Goal: Task Accomplishment & Management: Use online tool/utility

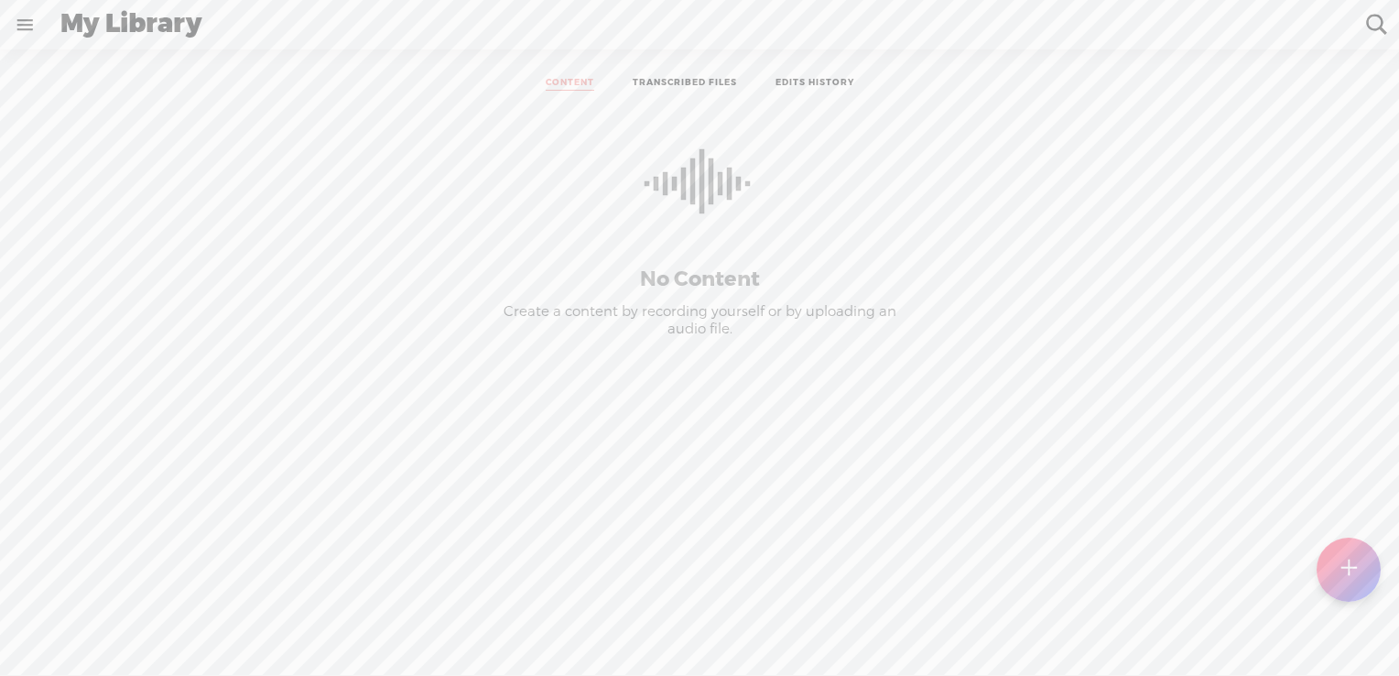
click at [681, 86] on link "TRANSCRIBED FILES" at bounding box center [685, 84] width 104 height 14
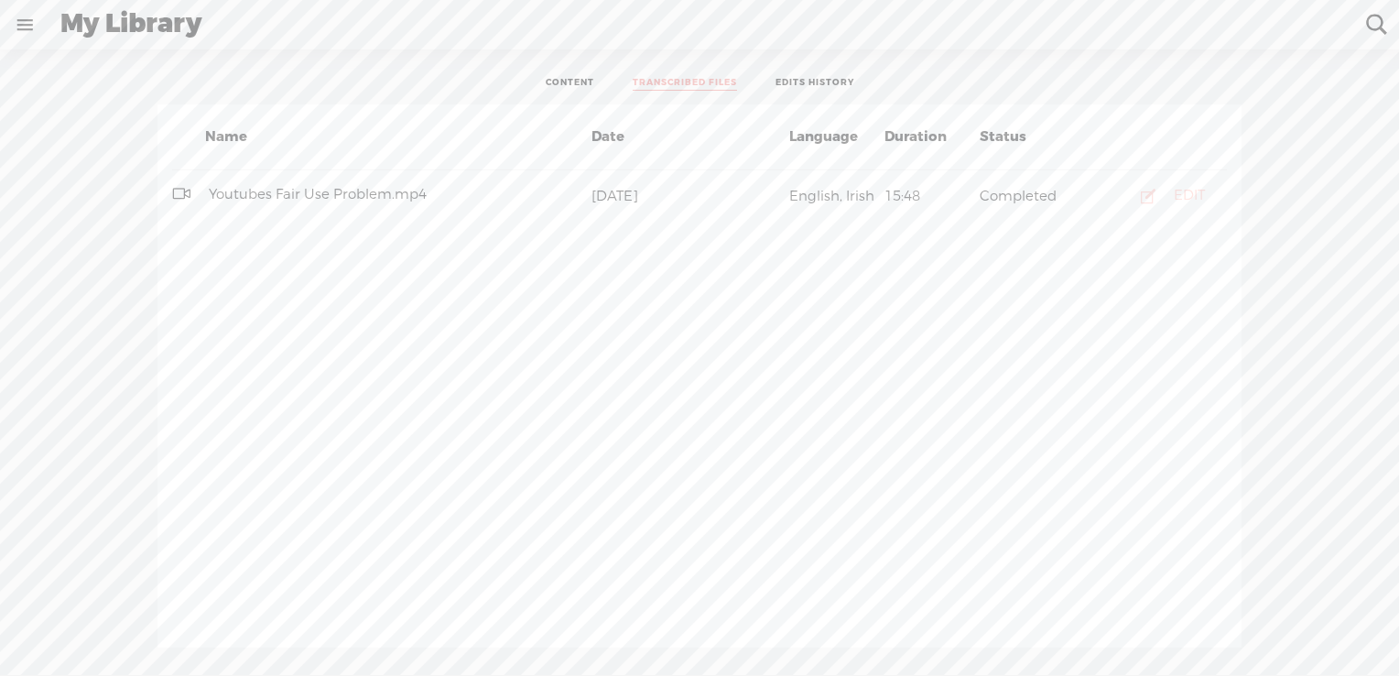
click at [1177, 187] on div "EDIT" at bounding box center [1189, 196] width 31 height 18
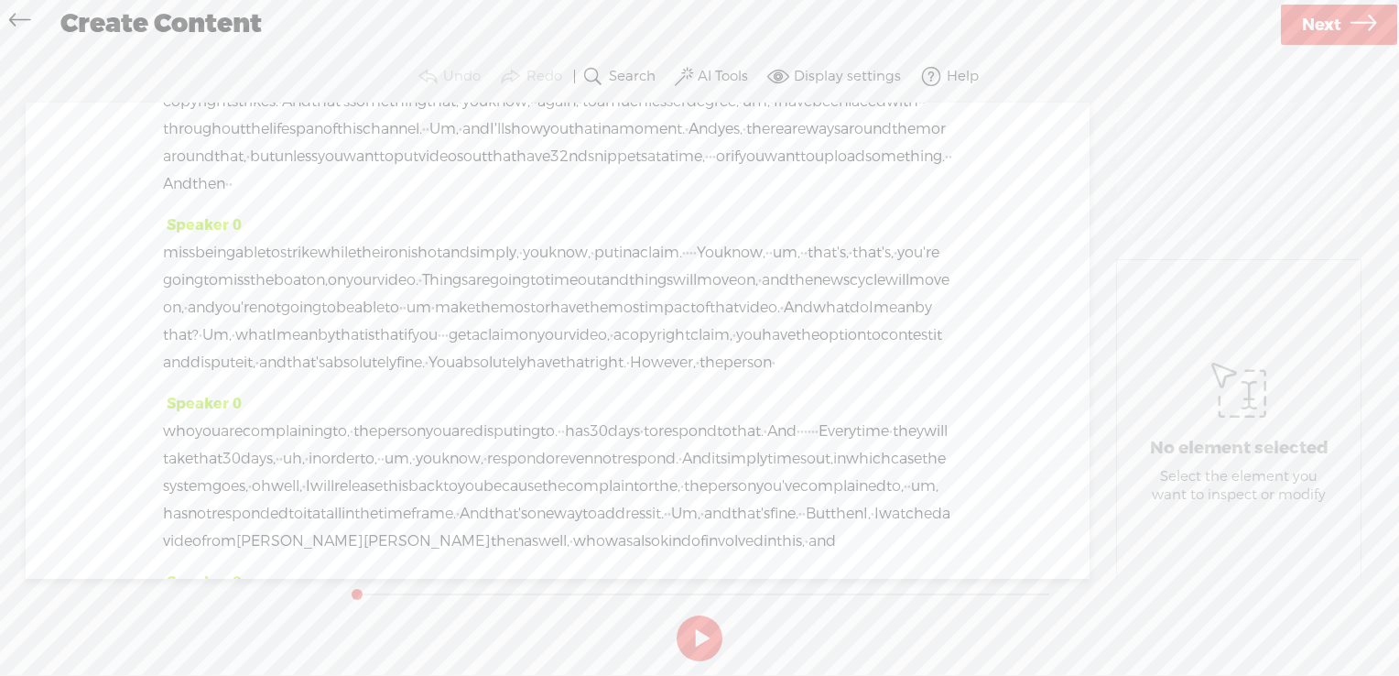
scroll to position [1093, 0]
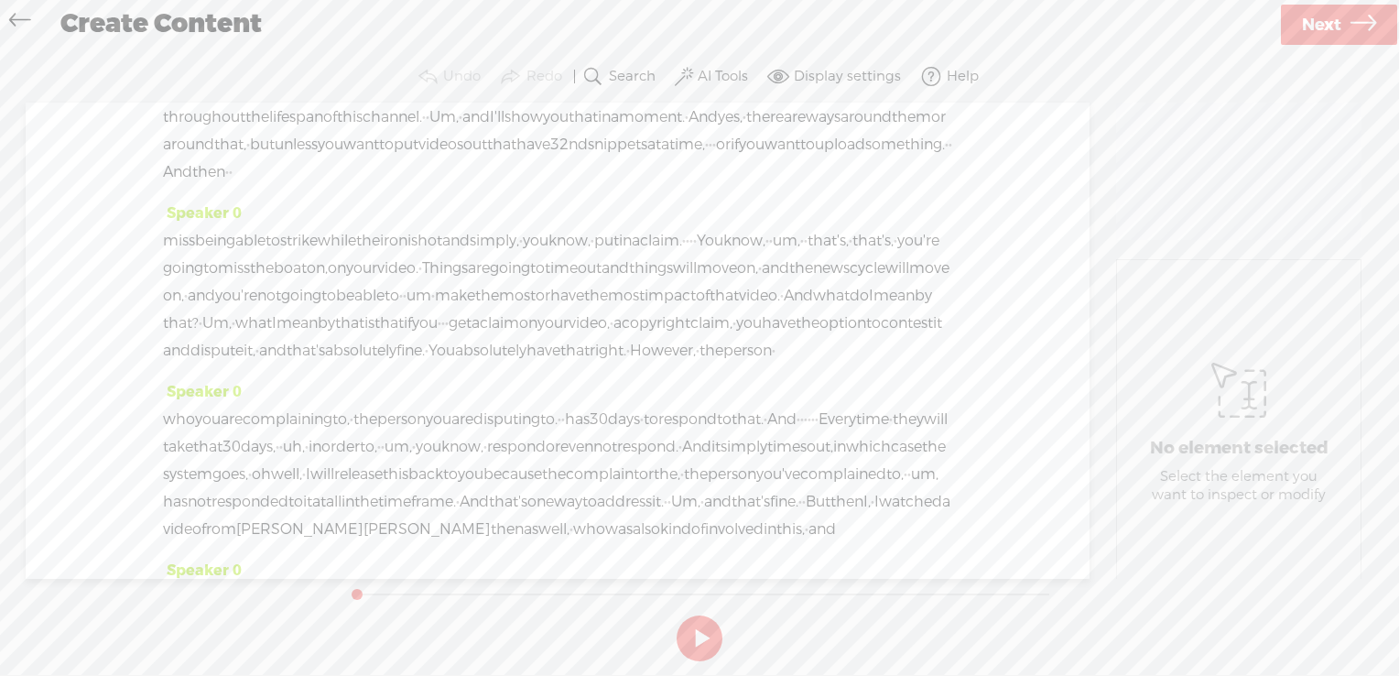
drag, startPoint x: 429, startPoint y: 284, endPoint x: 495, endPoint y: 288, distance: 66.0
click at [419, 49] on span "copyright" at bounding box center [384, 34] width 69 height 27
click at [345, 240] on span "Delete" at bounding box center [339, 240] width 45 height 18
click at [300, 49] on span "you" at bounding box center [288, 34] width 26 height 27
click at [390, 240] on span "Play" at bounding box center [396, 240] width 30 height 18
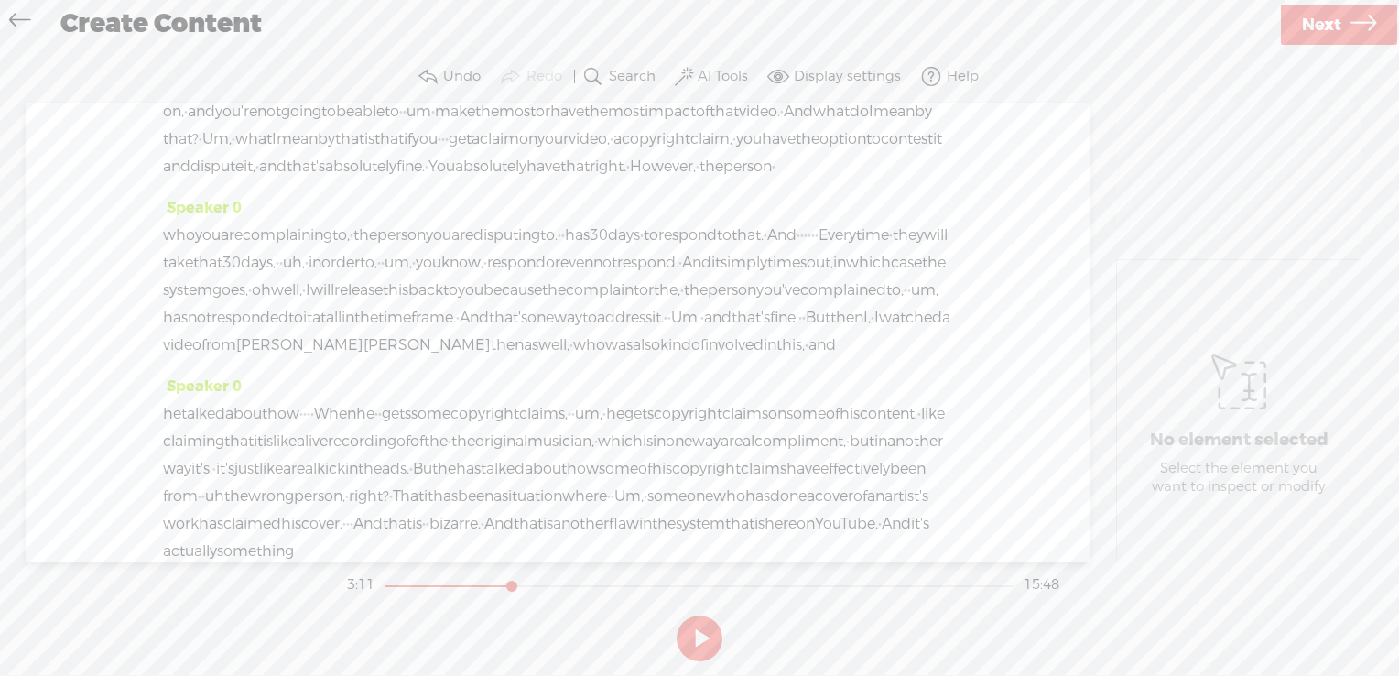
scroll to position [1289, 0]
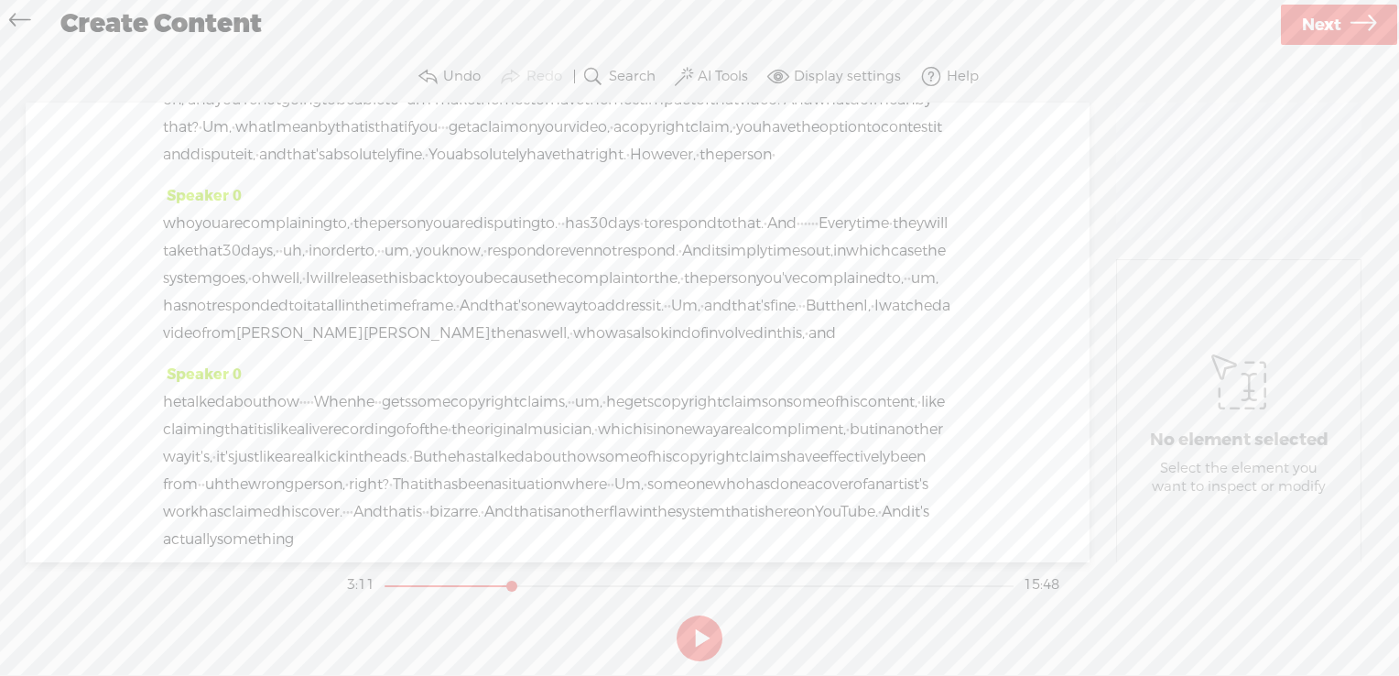
click at [318, 59] on span "strike" at bounding box center [299, 44] width 38 height 27
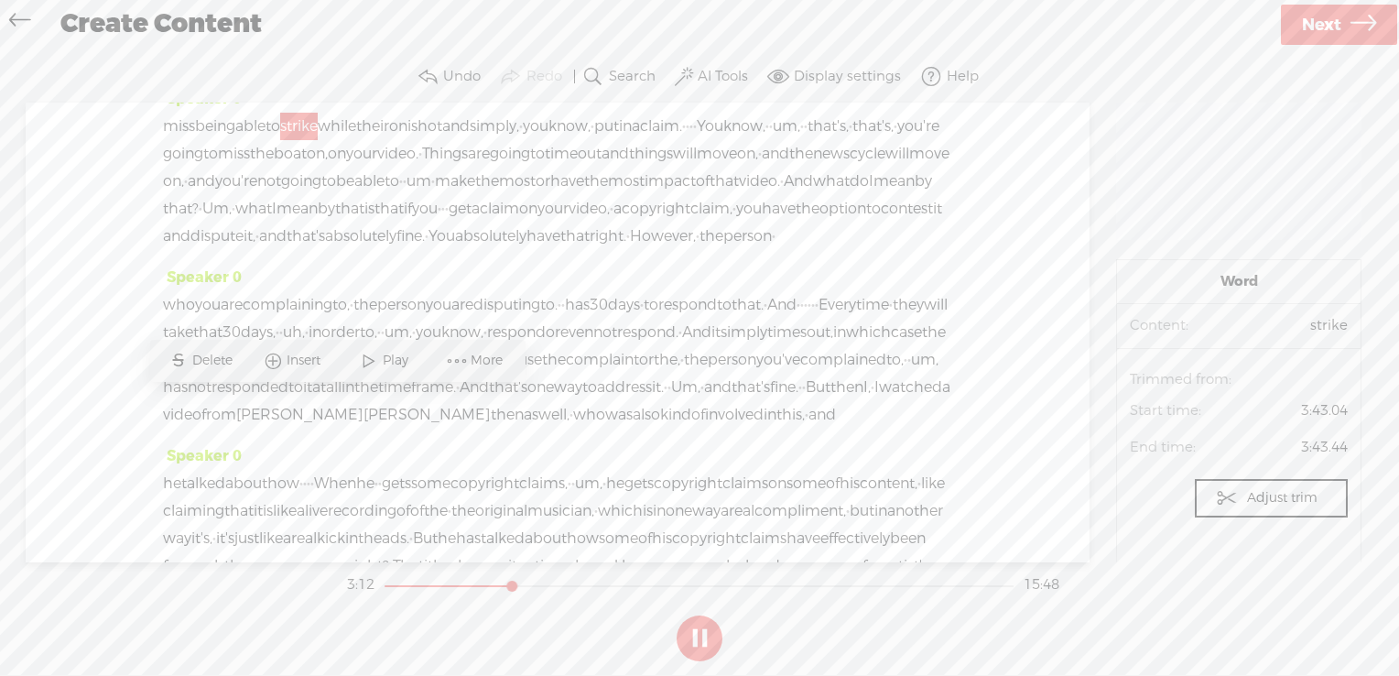
scroll to position [1207, 0]
click at [377, 357] on span at bounding box center [368, 360] width 27 height 33
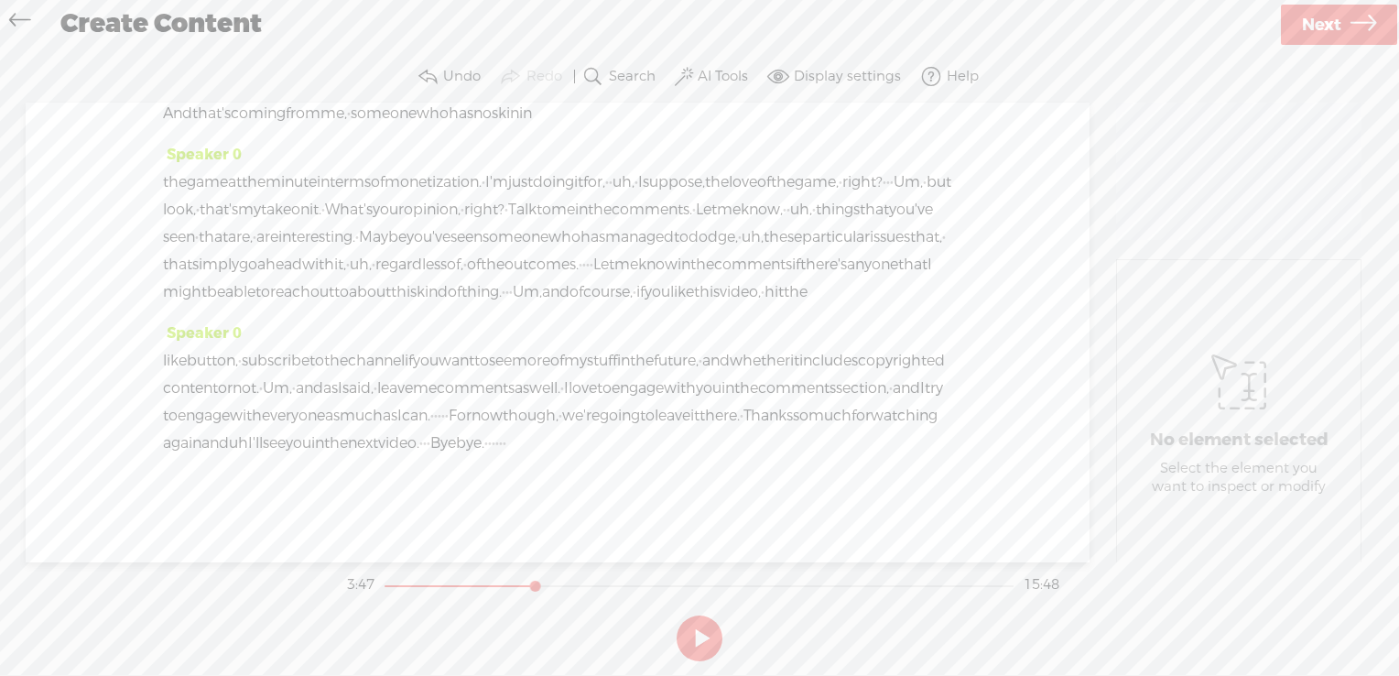
scroll to position [6280, 0]
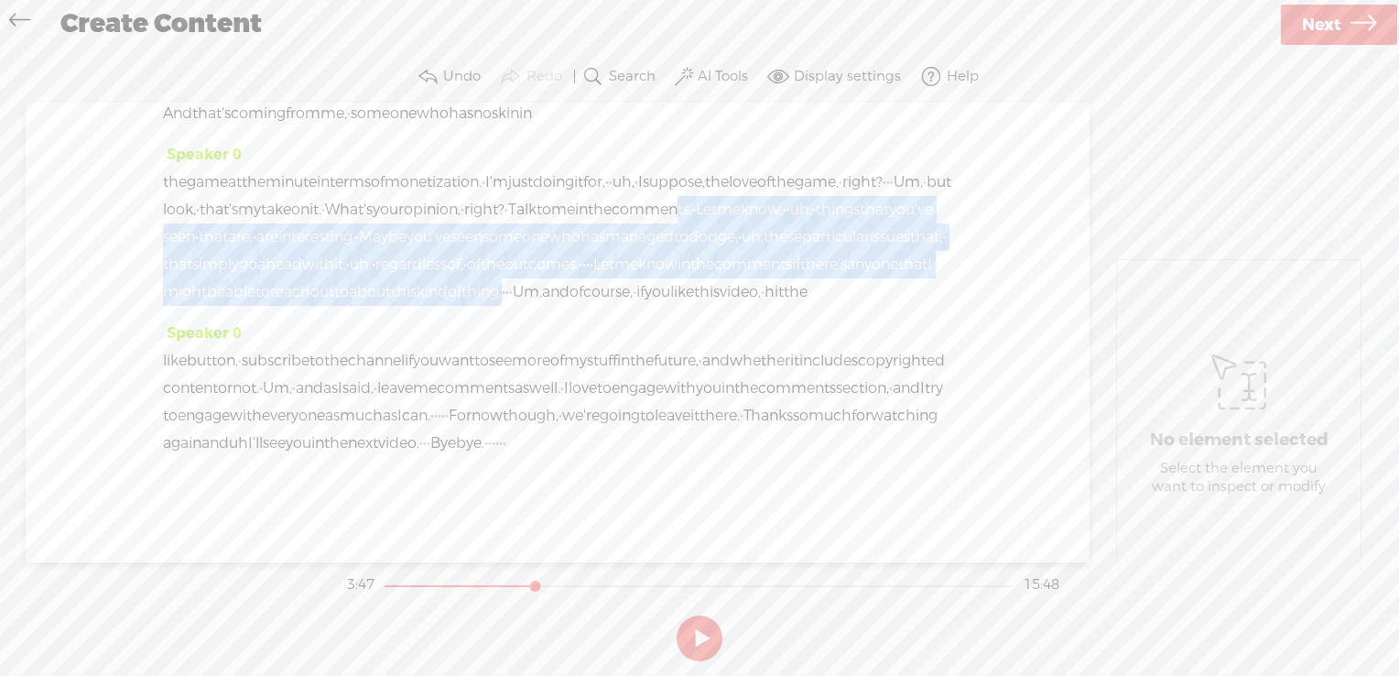
drag, startPoint x: 364, startPoint y: 153, endPoint x: 894, endPoint y: 244, distance: 537.0
click at [894, 244] on div "the game at the minute in terms of monetization. · I'm just doing it for, · · u…" at bounding box center [557, 237] width 789 height 137
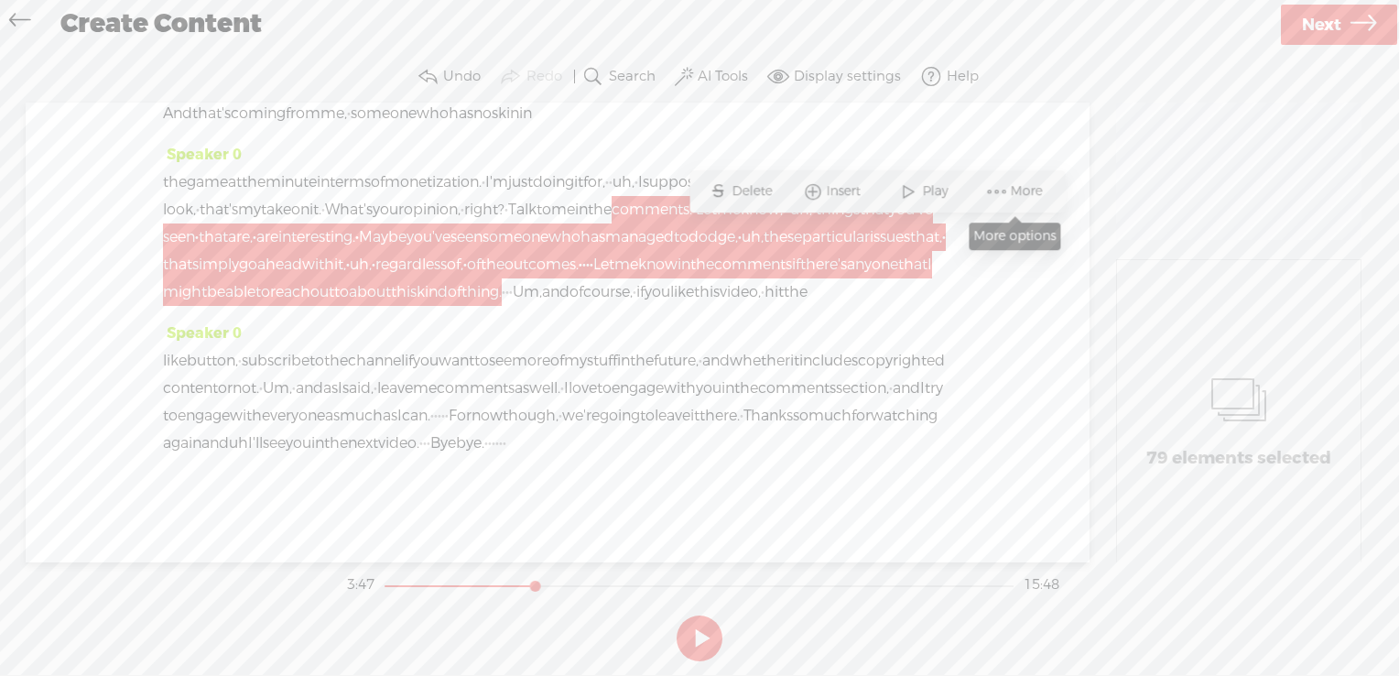
click at [1009, 189] on span at bounding box center [997, 191] width 27 height 33
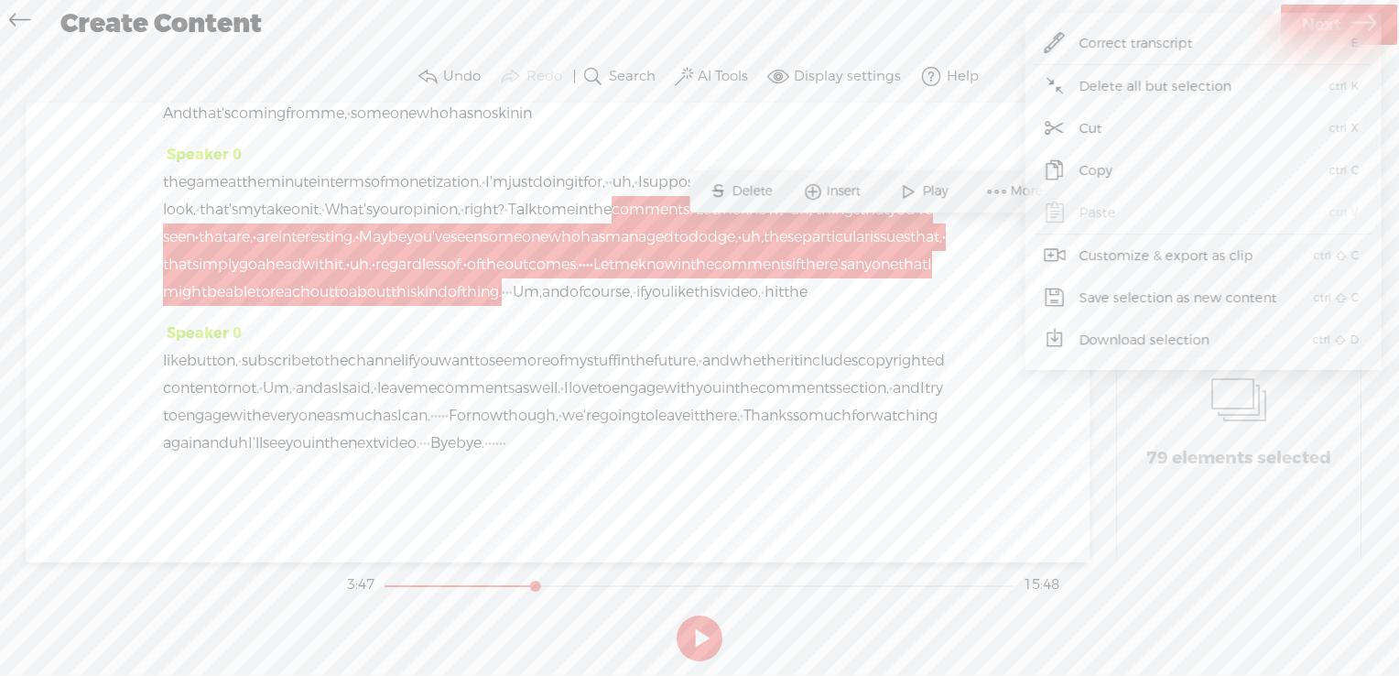
click at [1150, 262] on span "Customize & export as clip" at bounding box center [1167, 255] width 246 height 41
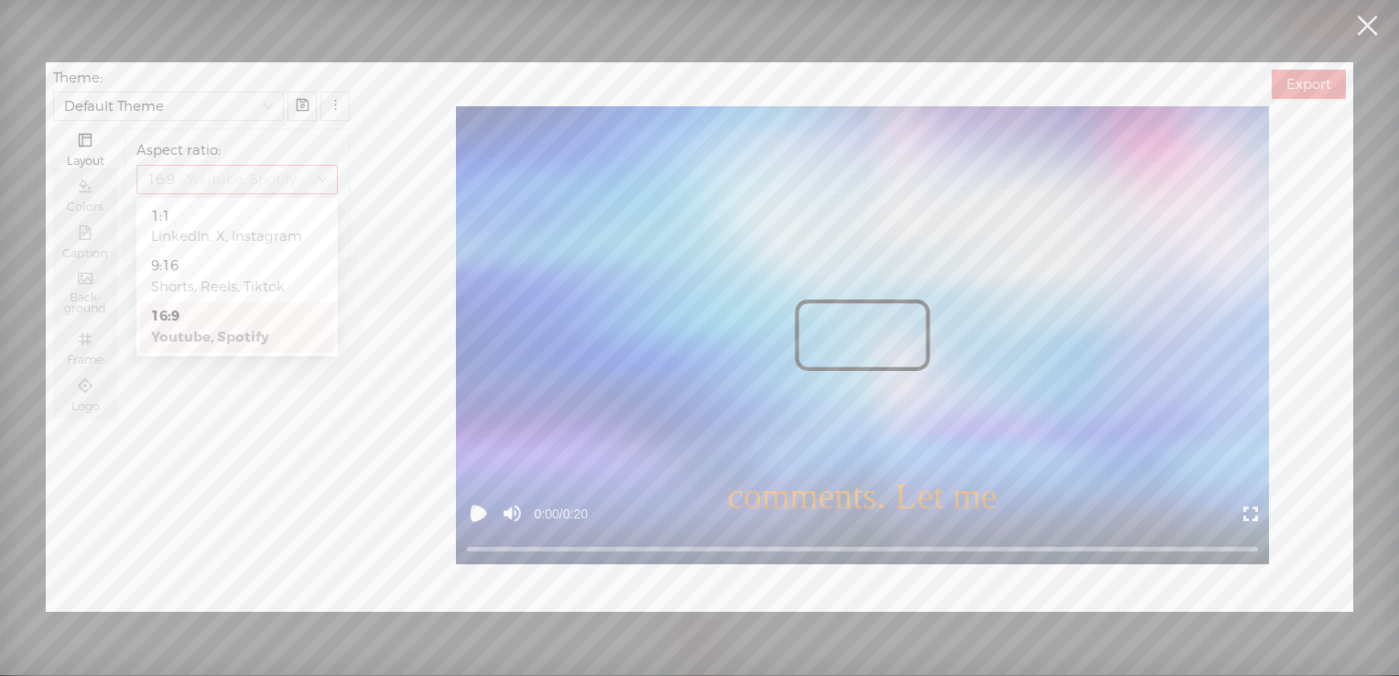
click at [318, 189] on span "16:9 - Youtube, Spotify" at bounding box center [236, 179] width 179 height 27
click at [253, 266] on div "9:16" at bounding box center [237, 266] width 172 height 21
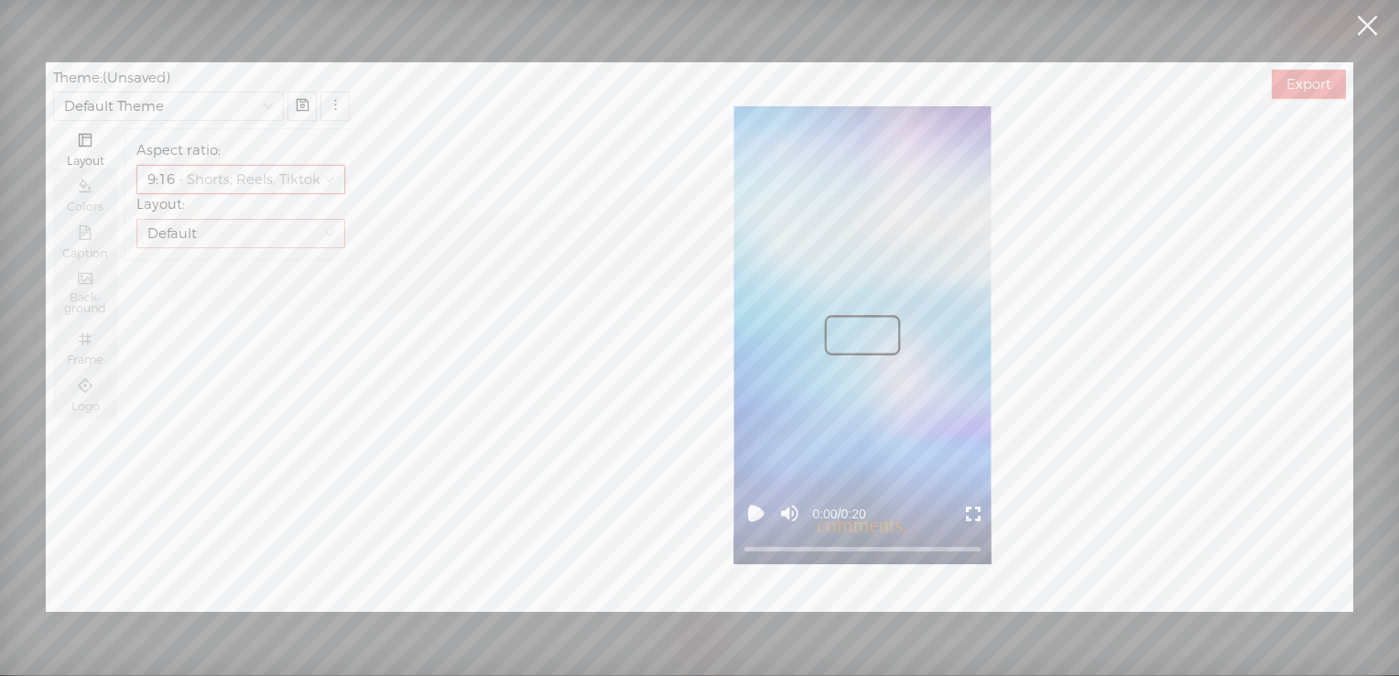
click at [177, 229] on div "Default" at bounding box center [231, 233] width 169 height 27
click at [209, 390] on div "2-[GEOGRAPHIC_DATA]" at bounding box center [240, 387] width 179 height 21
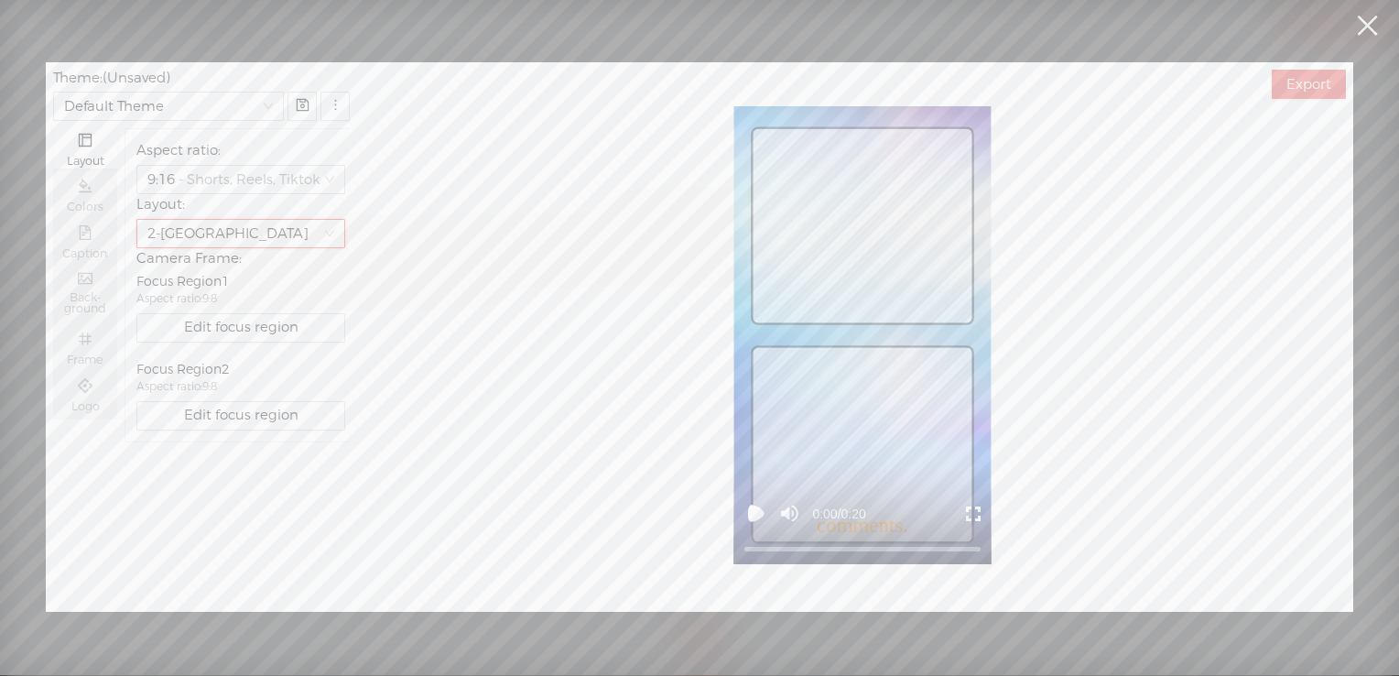
click at [186, 236] on div "2-[GEOGRAPHIC_DATA]" at bounding box center [231, 233] width 169 height 27
click at [226, 473] on div "Three speakers" at bounding box center [240, 475] width 179 height 21
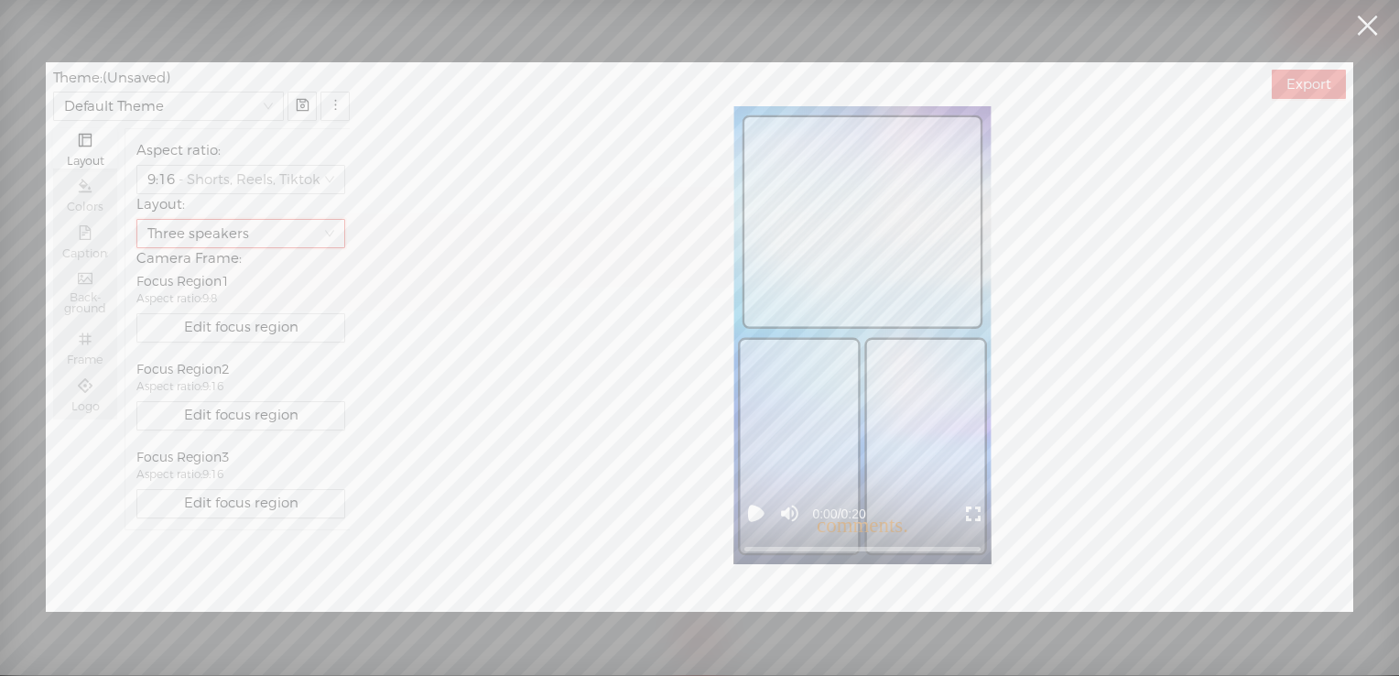
click at [1367, 30] on link at bounding box center [1367, 25] width 46 height 51
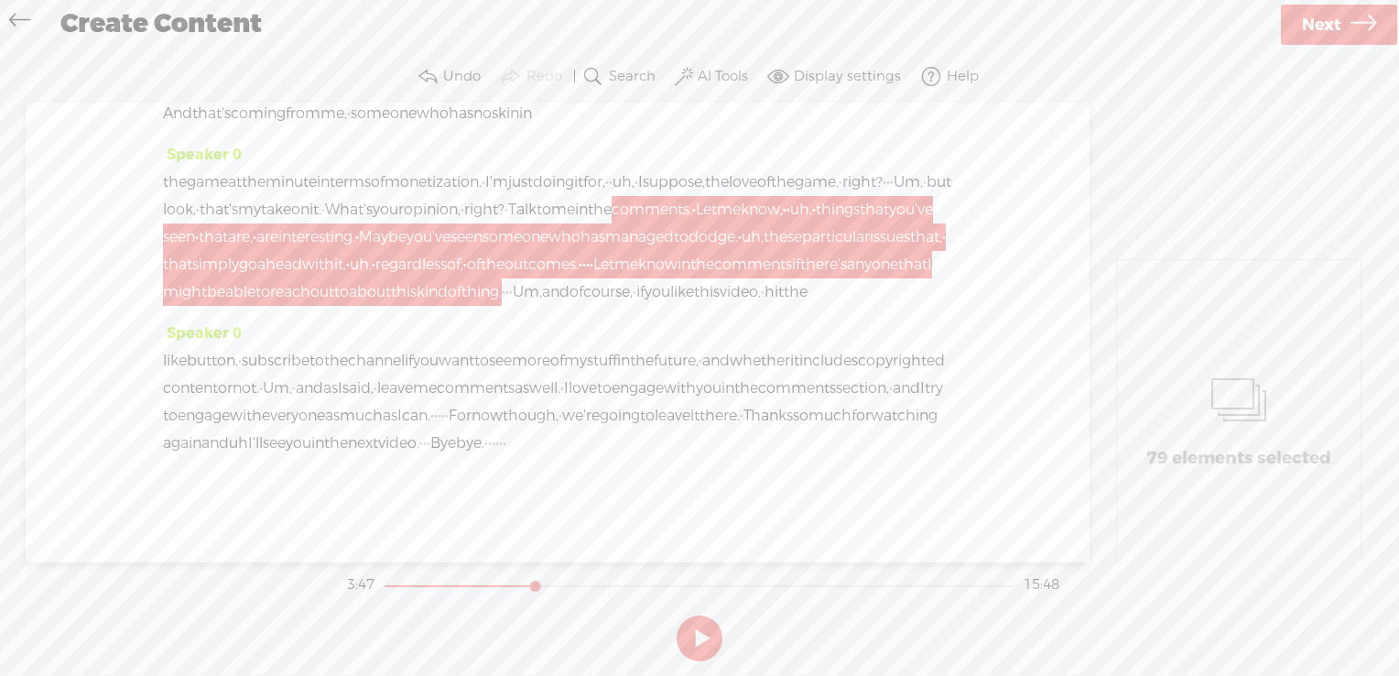
click at [707, 283] on div "Speaker 0 the game at the minute in terms of monetization. · I'm just doing it …" at bounding box center [557, 230] width 789 height 179
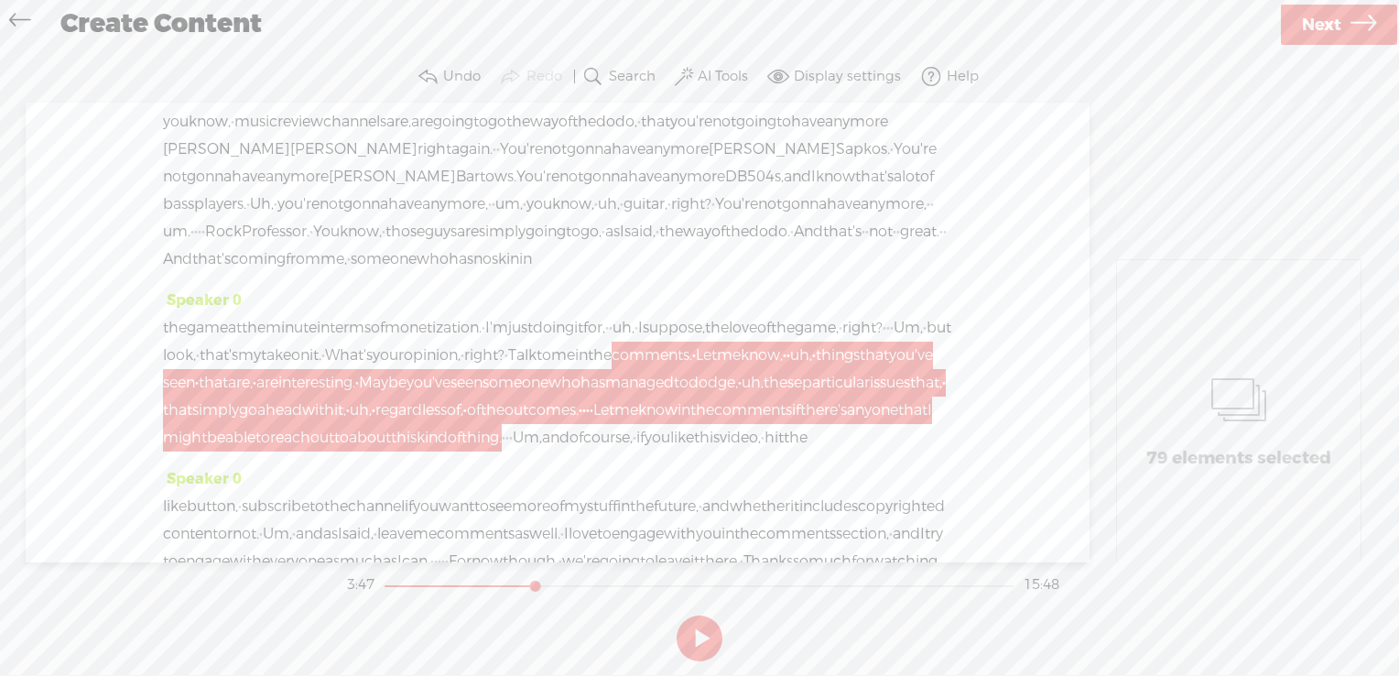
click at [711, 74] on label "AI Tools" at bounding box center [723, 77] width 50 height 18
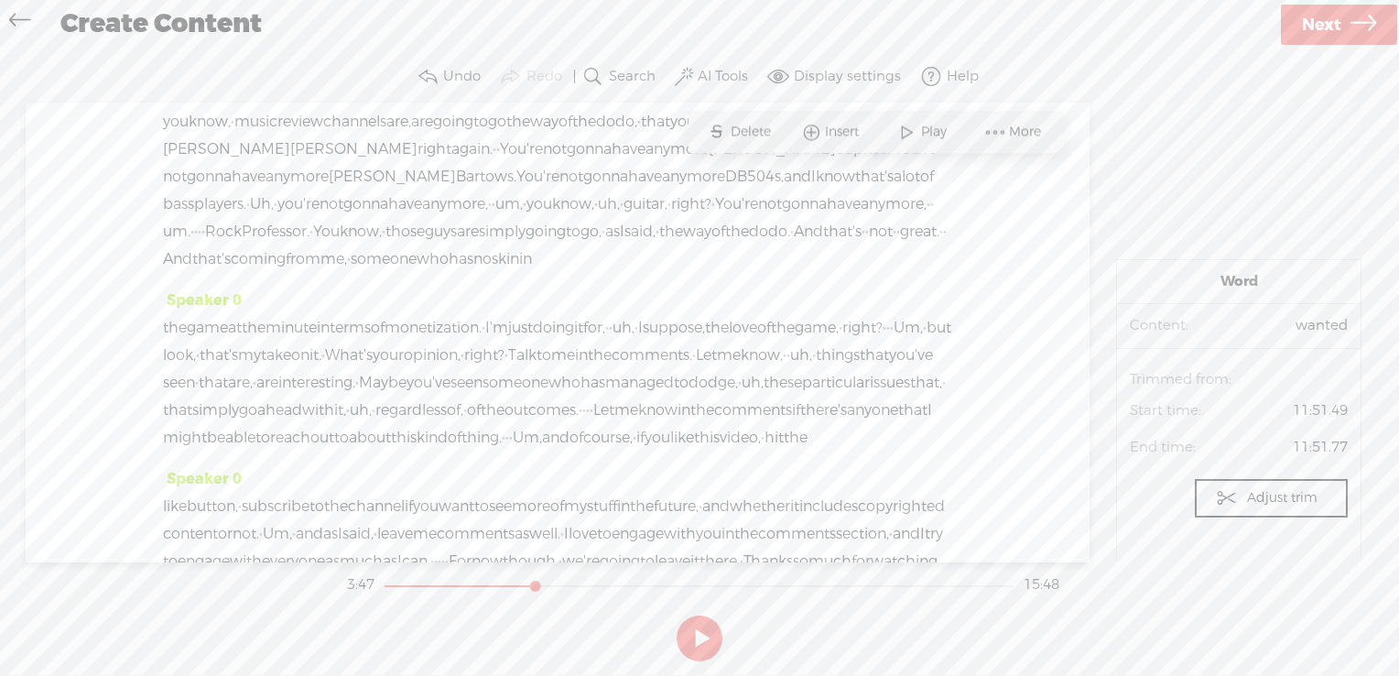
drag, startPoint x: 785, startPoint y: 230, endPoint x: 815, endPoint y: 230, distance: 30.2
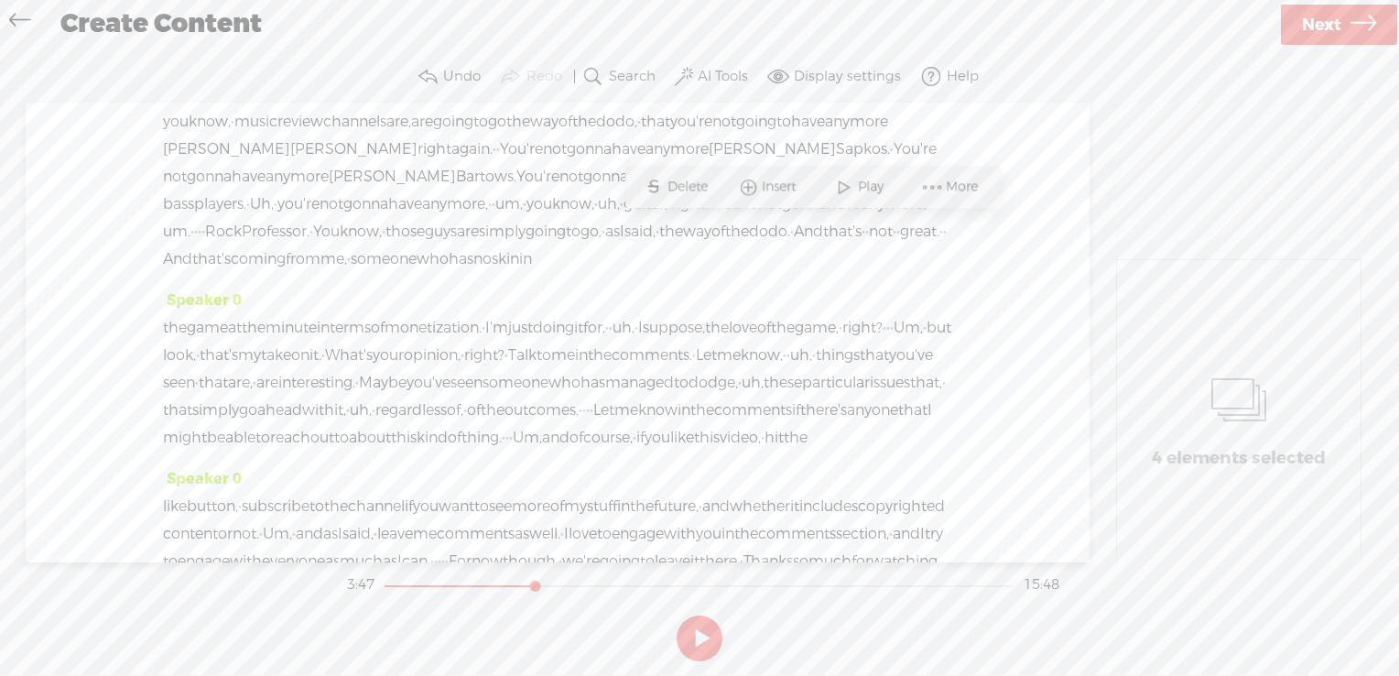
drag, startPoint x: 813, startPoint y: 231, endPoint x: 785, endPoint y: 230, distance: 28.4
drag, startPoint x: 780, startPoint y: 230, endPoint x: 813, endPoint y: 232, distance: 33.0
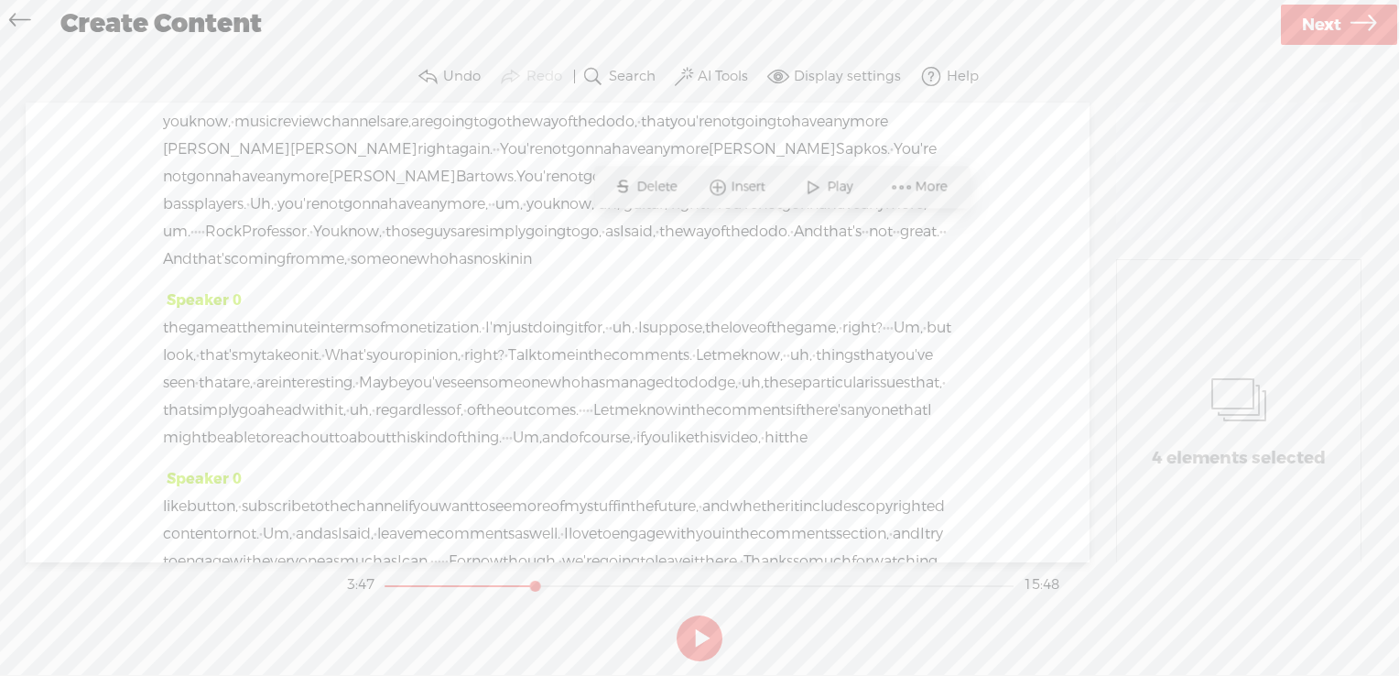
click at [658, 181] on span "Delete" at bounding box center [658, 187] width 45 height 18
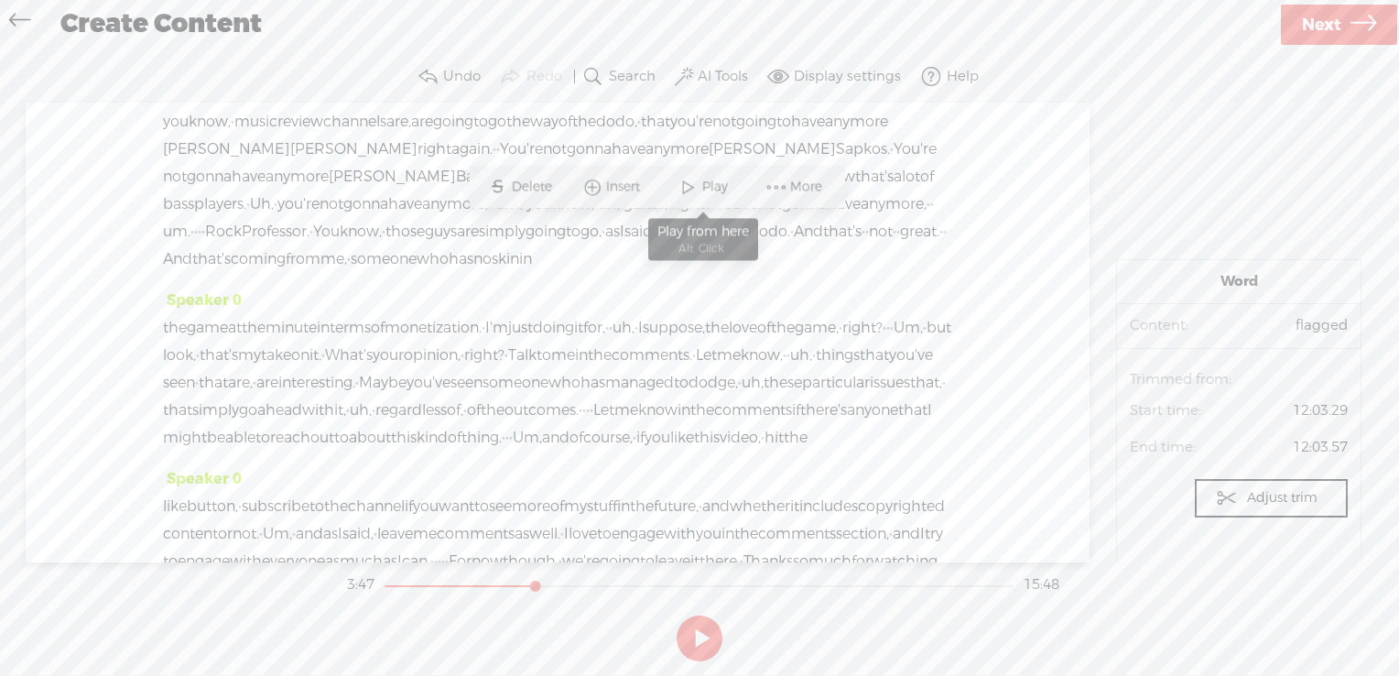
click at [703, 192] on span "Play" at bounding box center [716, 187] width 30 height 18
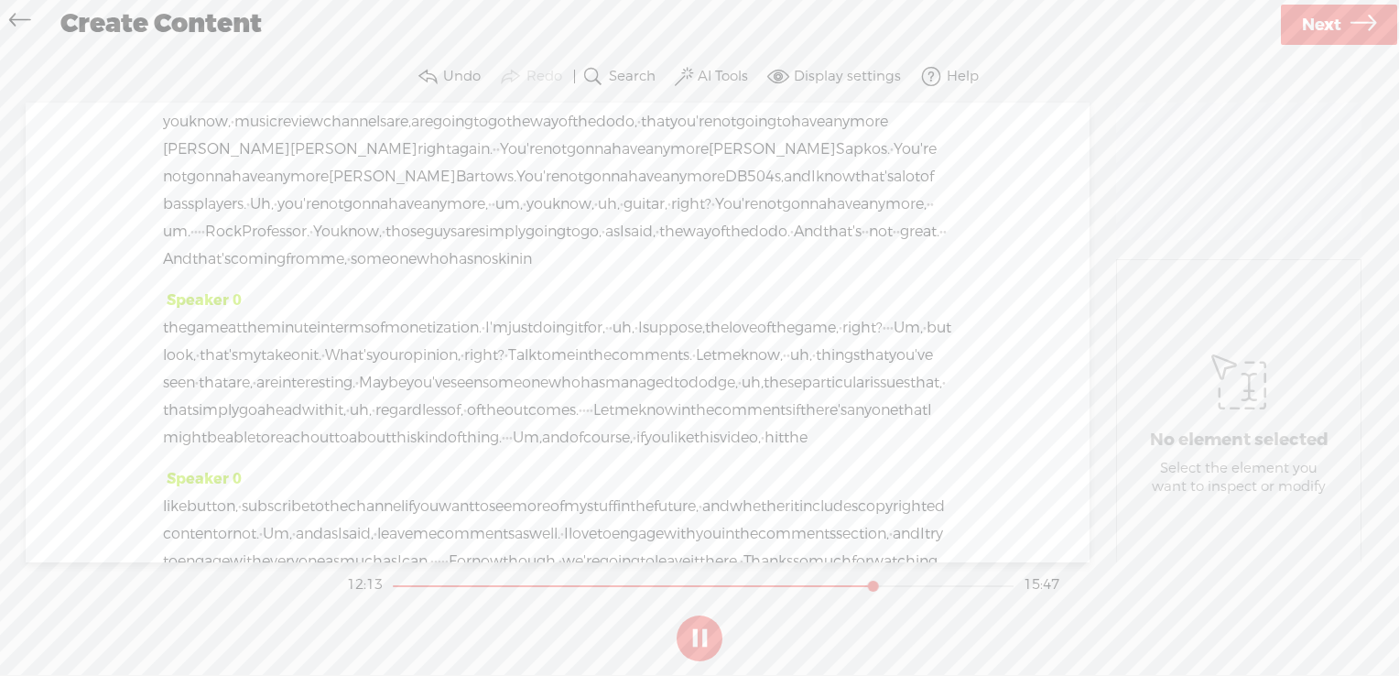
click at [842, 75] on label "Display settings" at bounding box center [847, 77] width 107 height 18
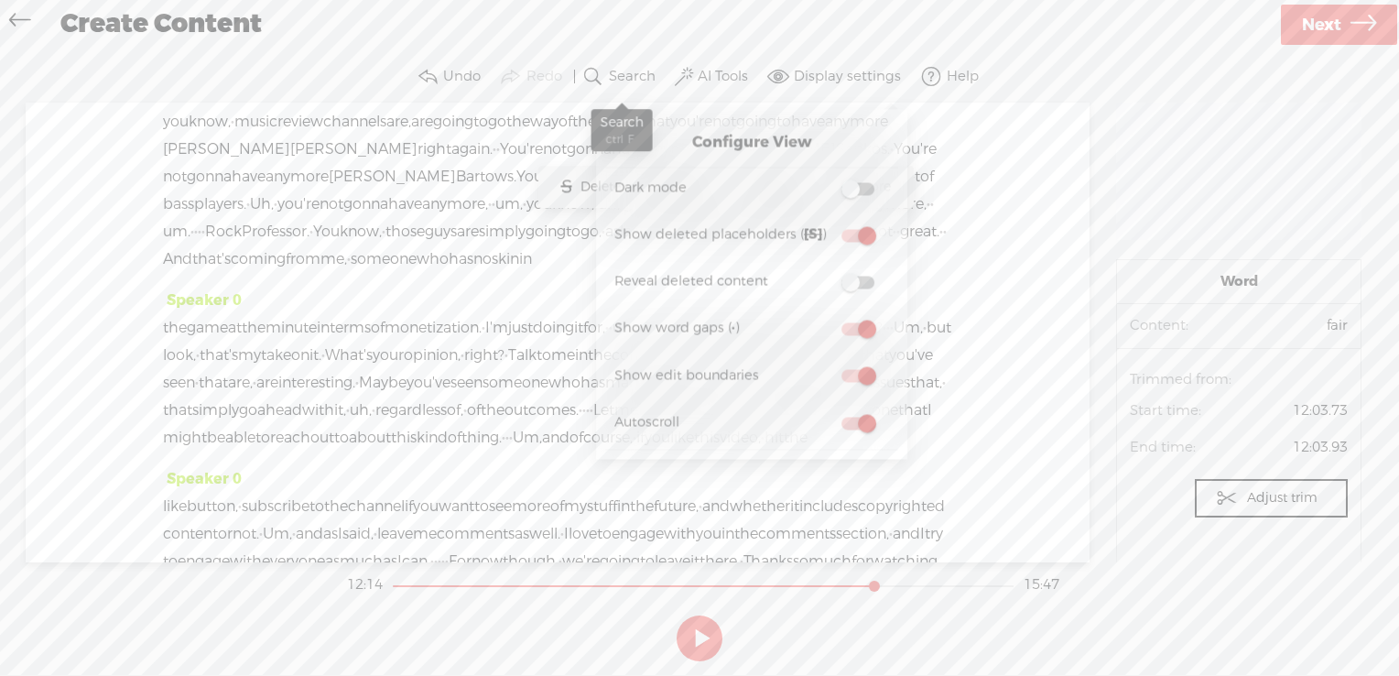
click at [605, 75] on button "Search" at bounding box center [621, 77] width 85 height 37
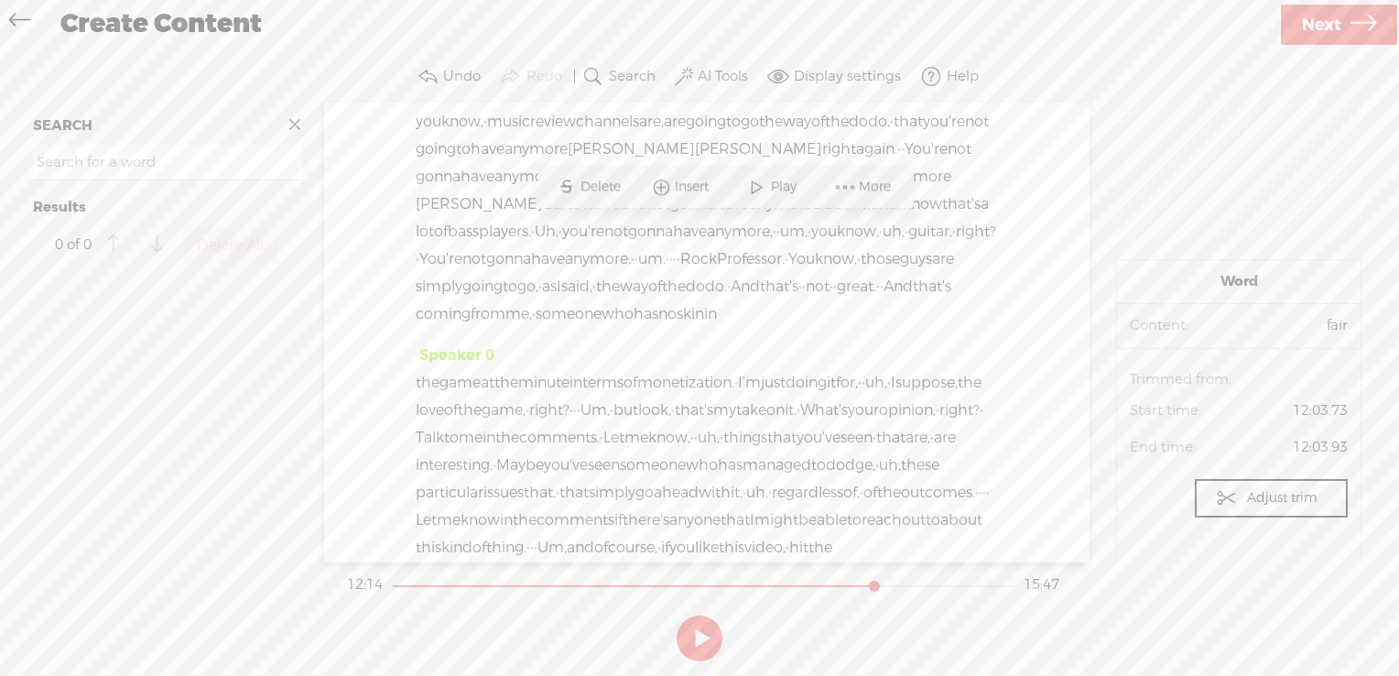
click at [1248, 277] on span "Word" at bounding box center [1239, 282] width 218 height 18
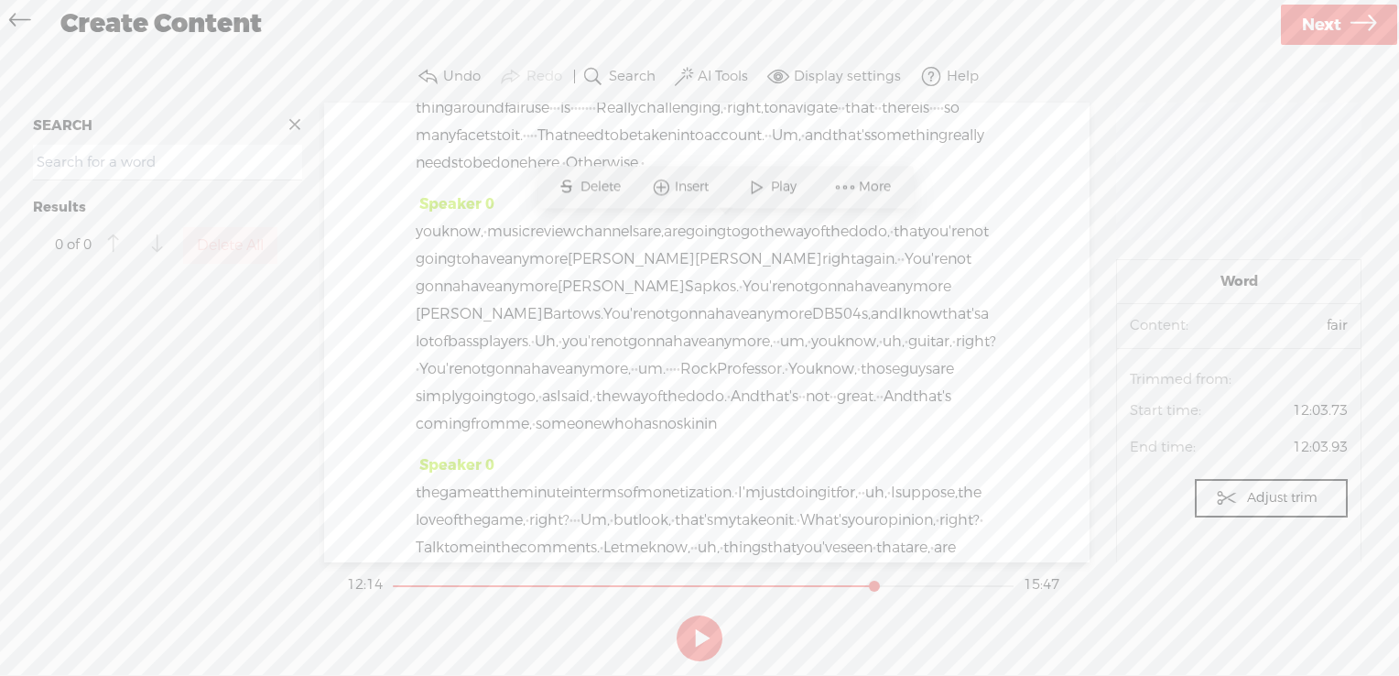
drag, startPoint x: 903, startPoint y: 294, endPoint x: 452, endPoint y: 256, distance: 452.1
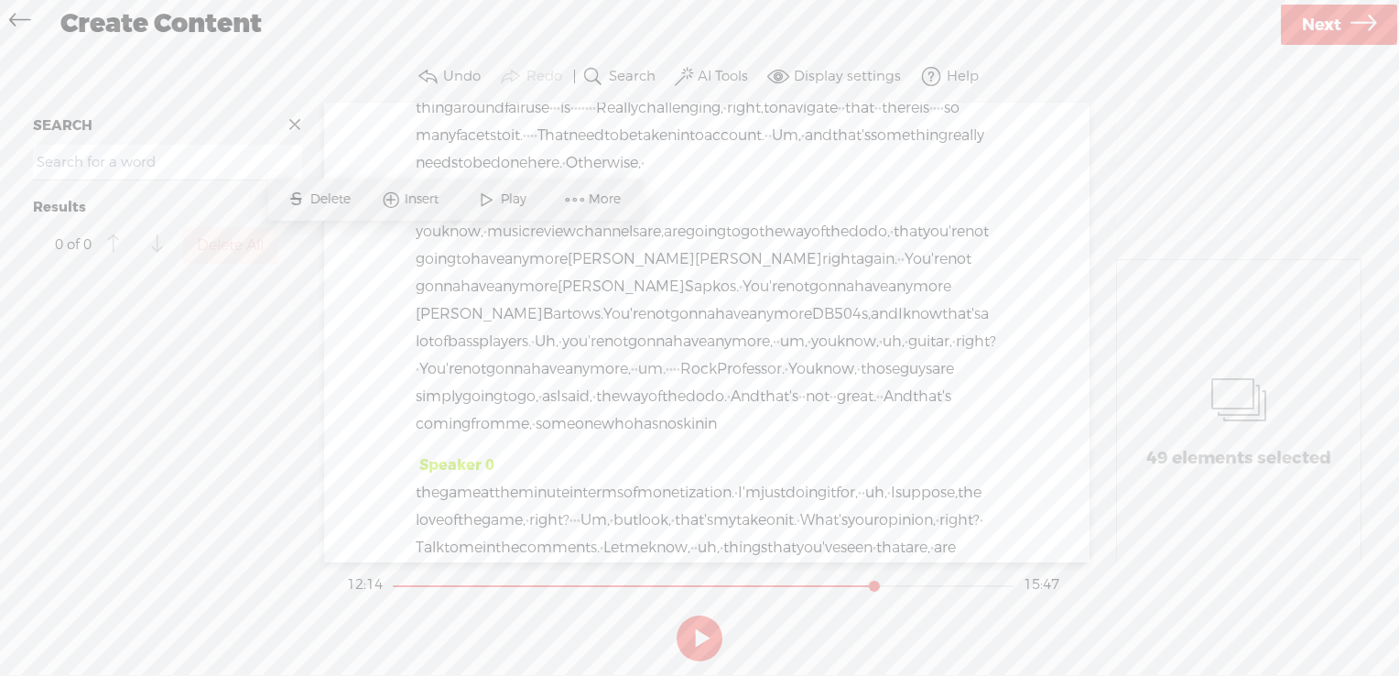
drag, startPoint x: 472, startPoint y: 251, endPoint x: 542, endPoint y: 247, distance: 70.6
drag, startPoint x: 567, startPoint y: 240, endPoint x: 766, endPoint y: 251, distance: 199.0
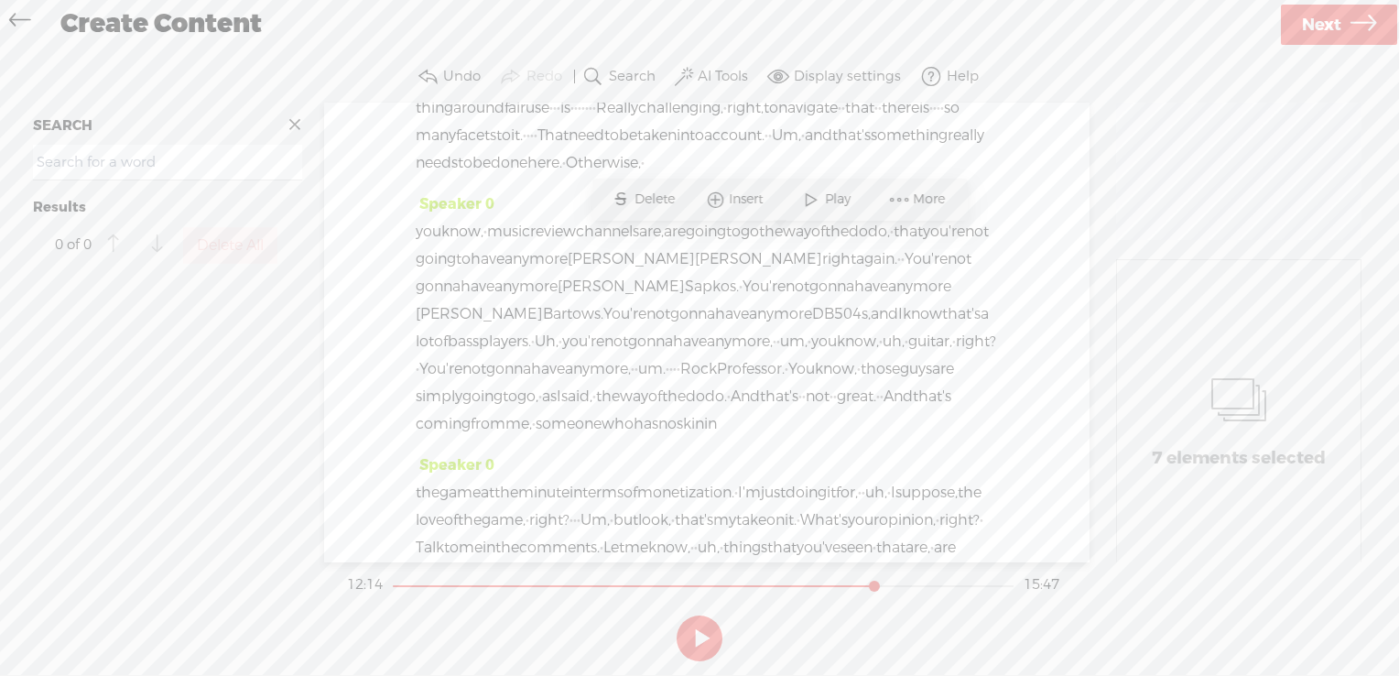
click at [1249, 409] on icon at bounding box center [1239, 399] width 55 height 93
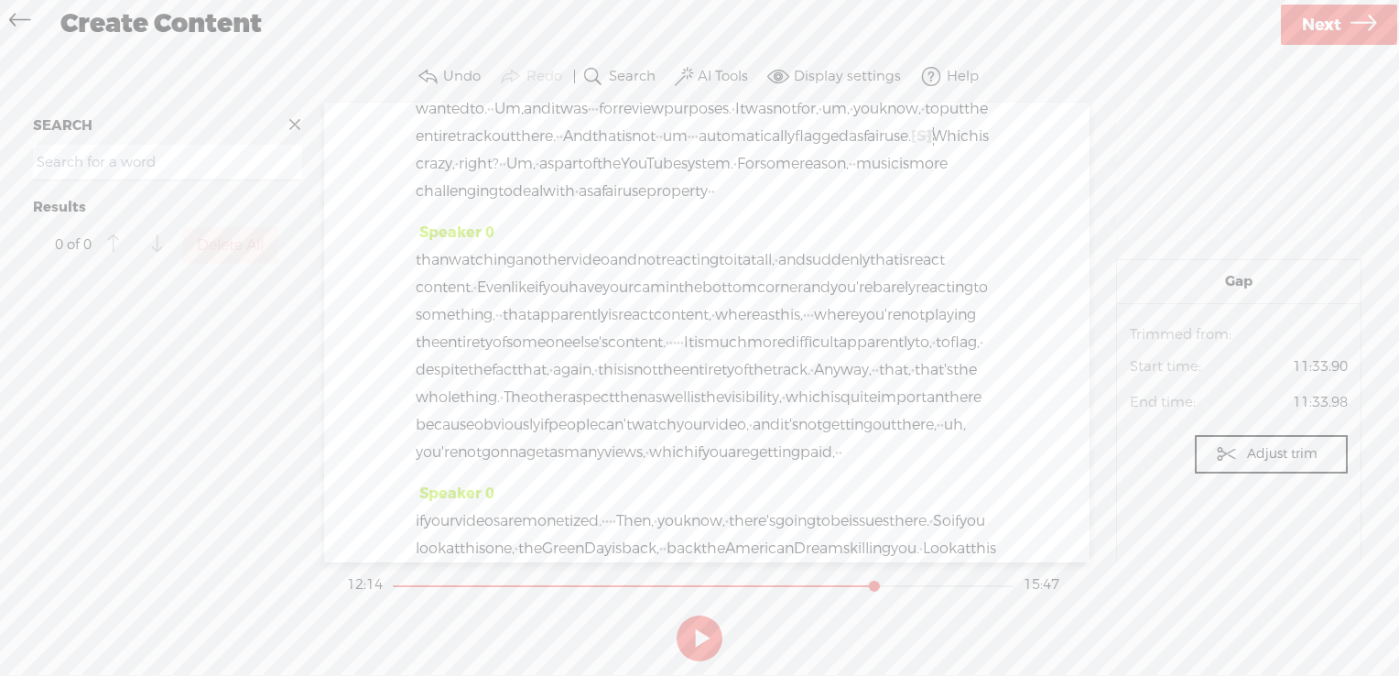
scroll to position [4066, 0]
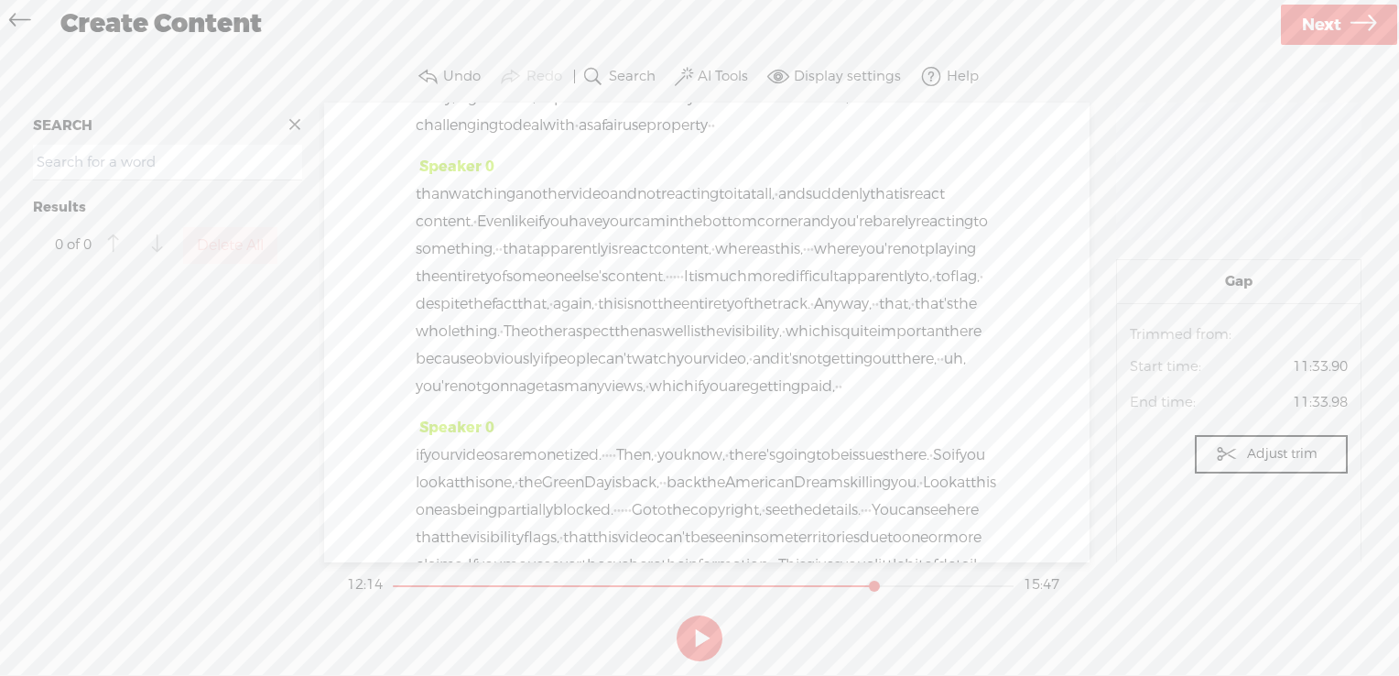
drag, startPoint x: 674, startPoint y: 299, endPoint x: 742, endPoint y: 299, distance: 67.8
click at [691, 250] on span "Insert" at bounding box center [690, 255] width 38 height 18
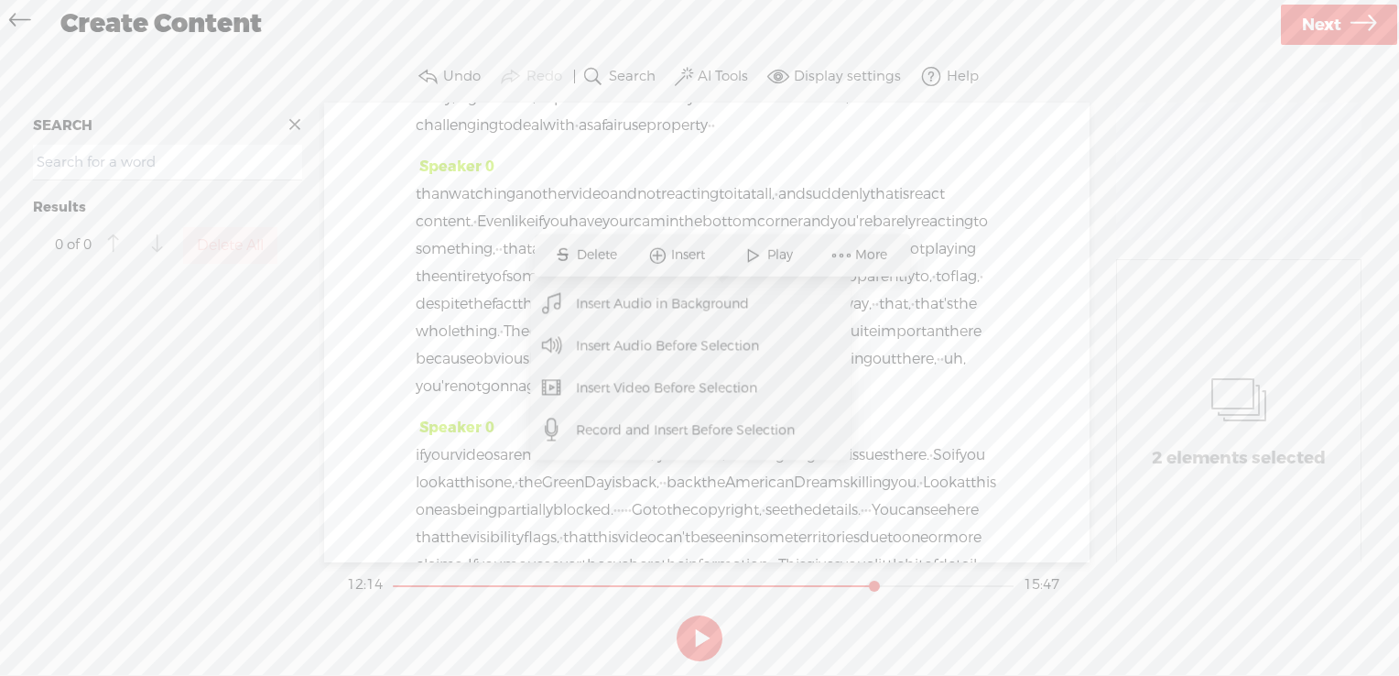
click at [682, 332] on span "Insert Audio Before Selection" at bounding box center [668, 345] width 256 height 41
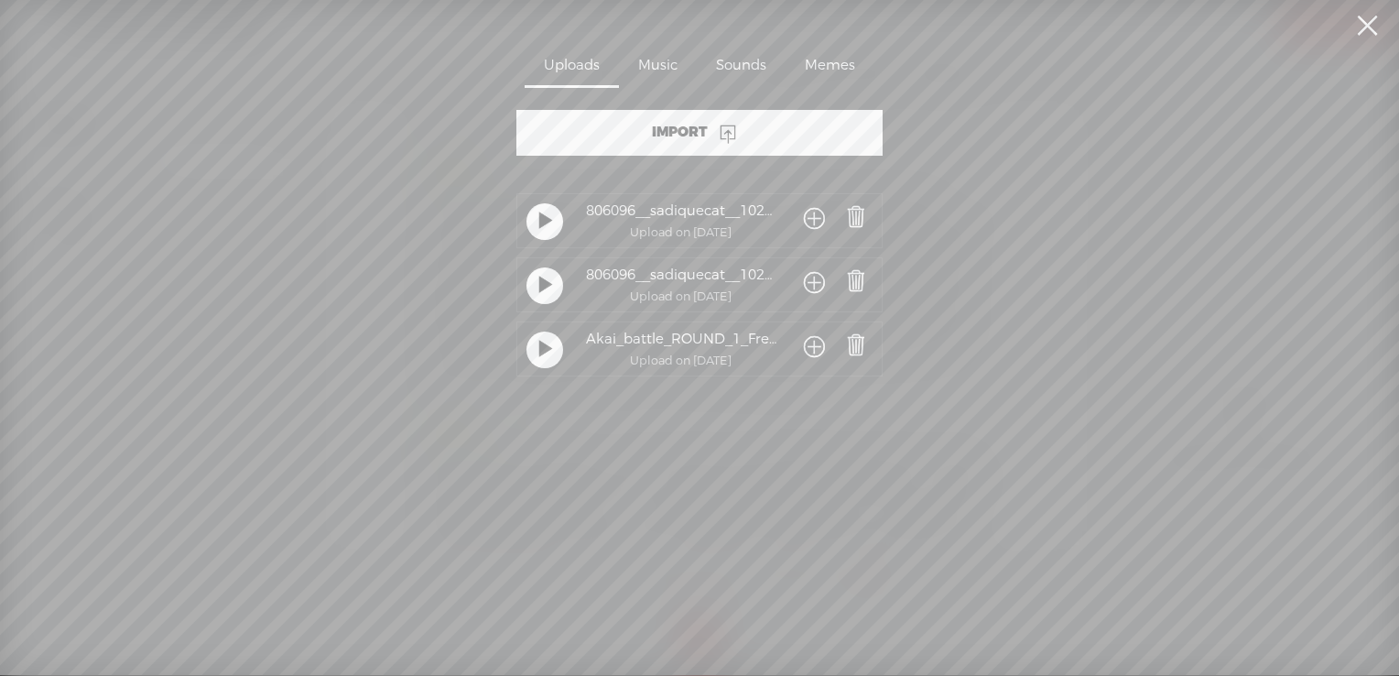
click at [804, 216] on span at bounding box center [814, 220] width 21 height 34
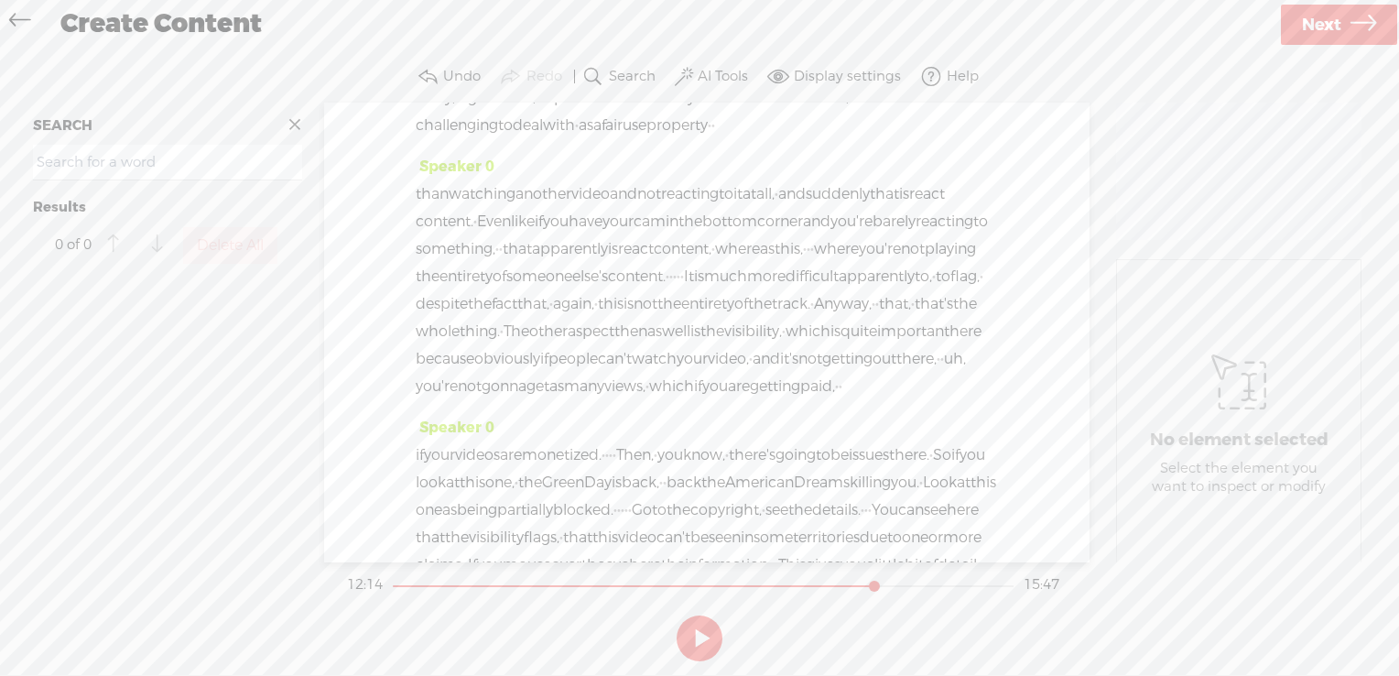
click at [703, 260] on span "Play" at bounding box center [712, 255] width 30 height 18
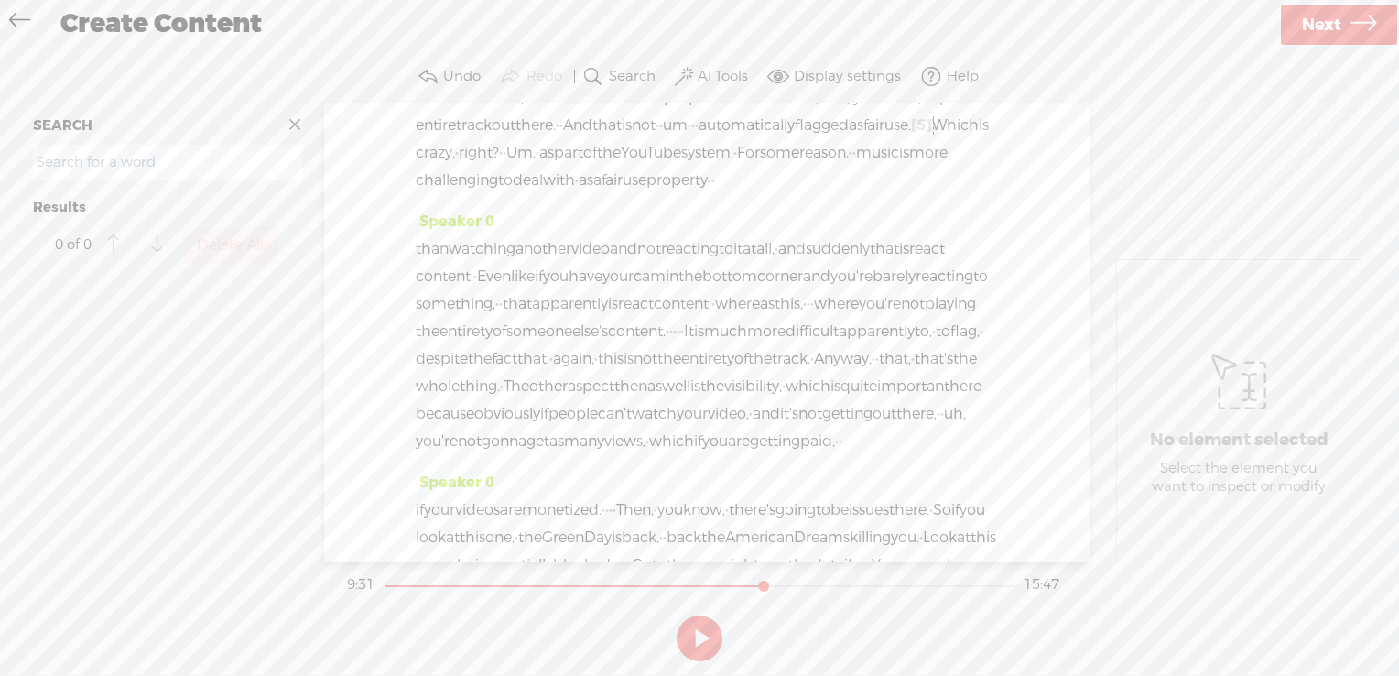
drag, startPoint x: 768, startPoint y: 299, endPoint x: 681, endPoint y: 299, distance: 87.0
click at [728, 258] on span "Delete" at bounding box center [750, 255] width 45 height 18
drag, startPoint x: 674, startPoint y: 299, endPoint x: 737, endPoint y: 298, distance: 63.2
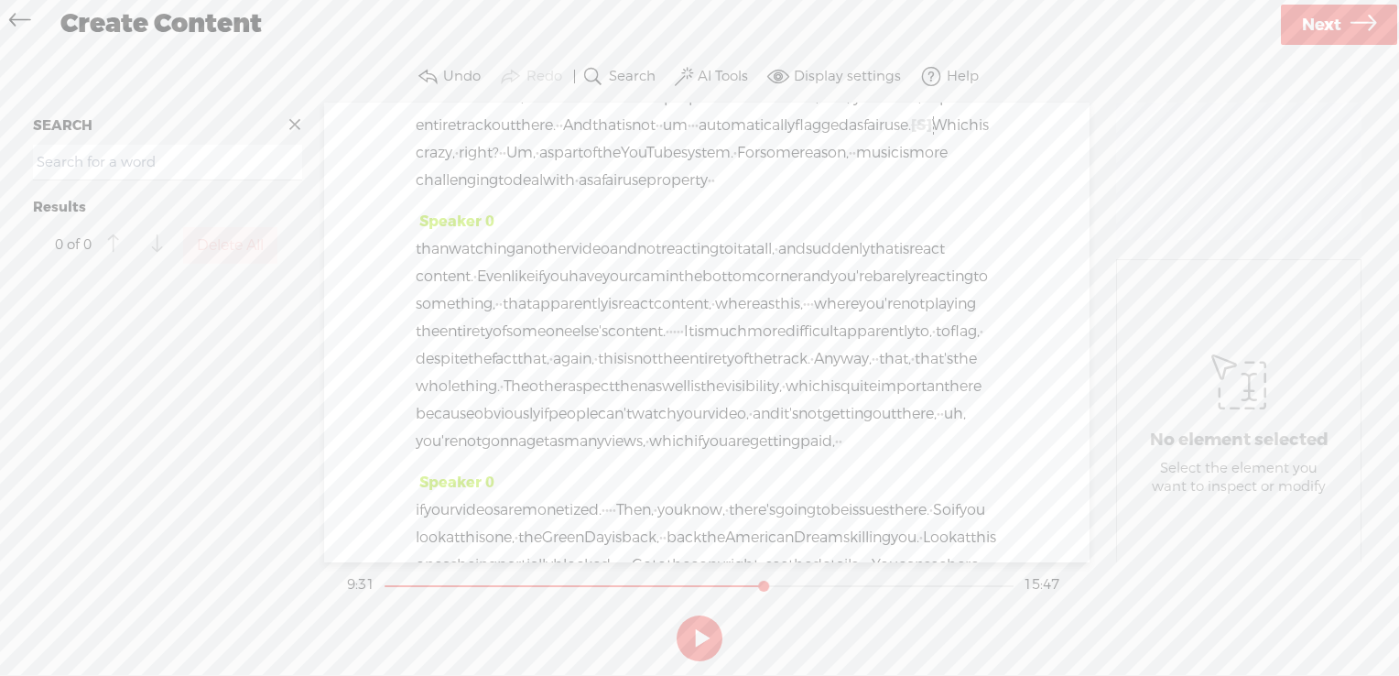
click at [696, 255] on span "Insert" at bounding box center [690, 255] width 38 height 18
click at [687, 302] on span "Insert Audio in Background" at bounding box center [662, 303] width 245 height 41
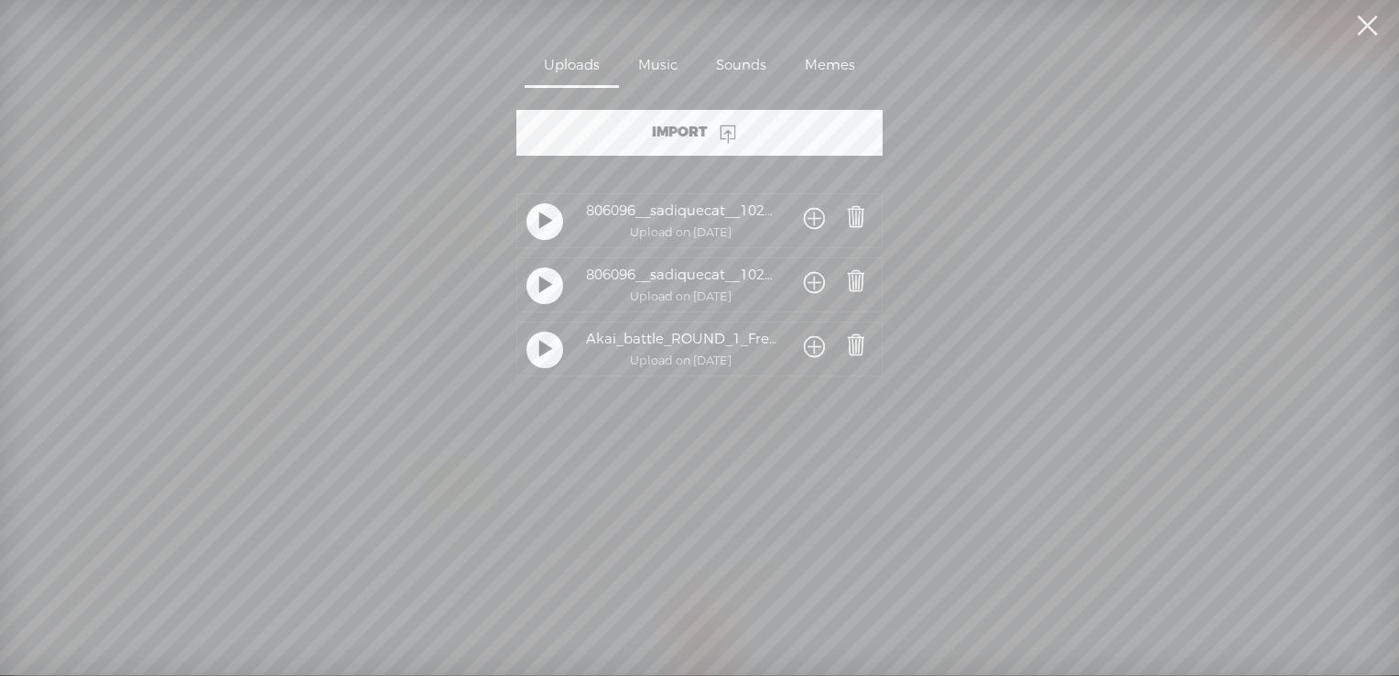
click at [804, 220] on span at bounding box center [814, 220] width 21 height 34
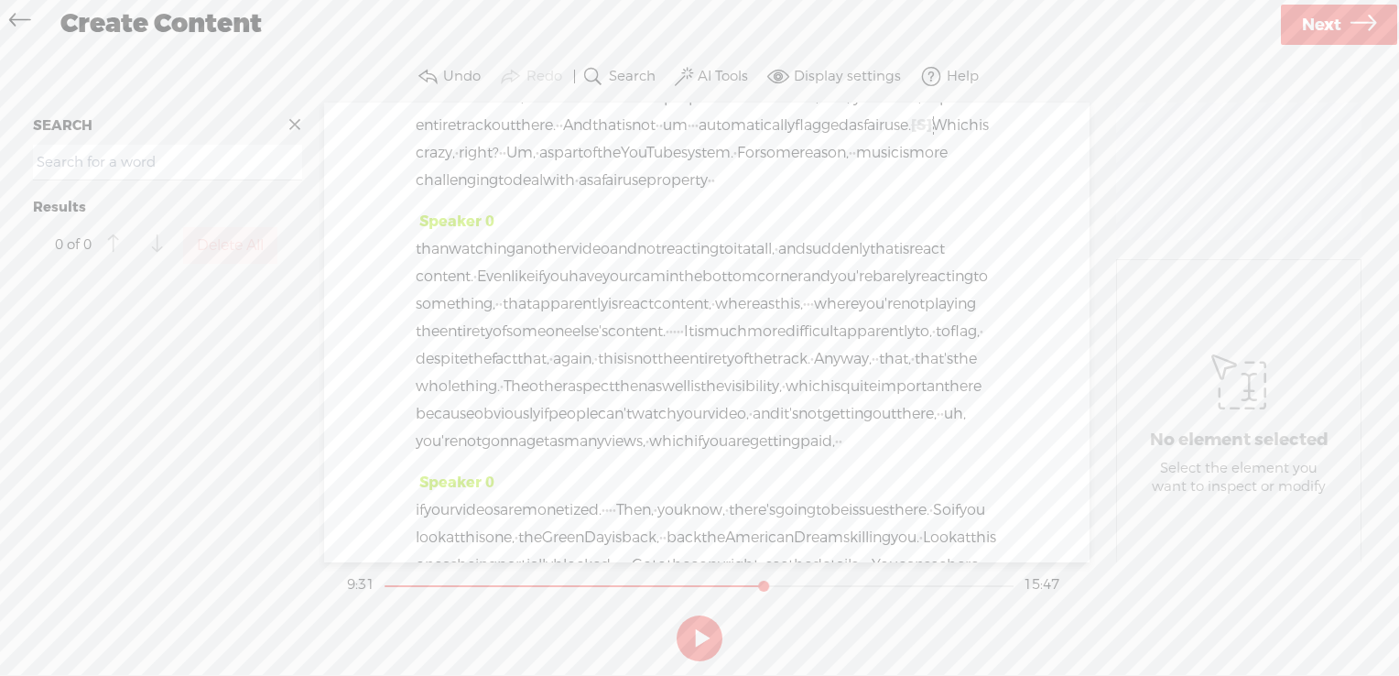
drag, startPoint x: 714, startPoint y: 300, endPoint x: 775, endPoint y: 300, distance: 60.4
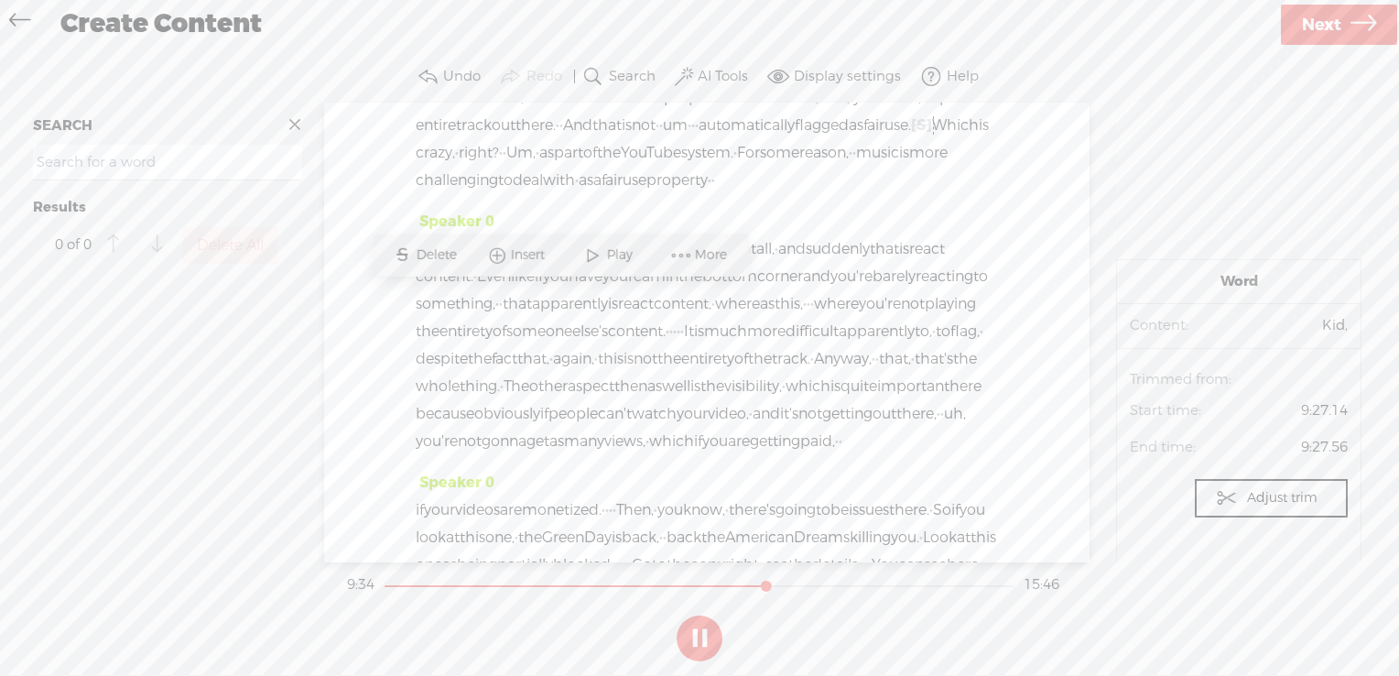
click at [626, 251] on span "Play" at bounding box center [621, 255] width 30 height 18
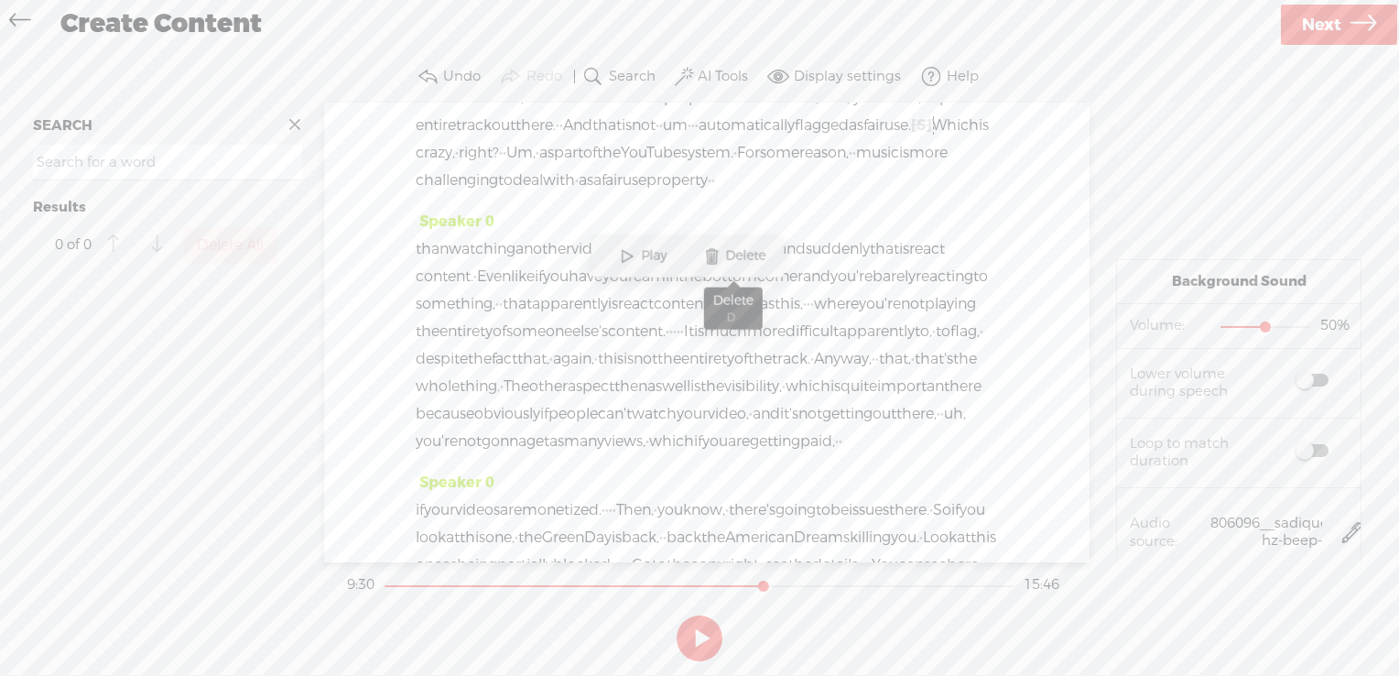
click at [722, 258] on span at bounding box center [711, 255] width 27 height 33
click at [692, 258] on span "Restore" at bounding box center [695, 255] width 51 height 18
drag, startPoint x: 676, startPoint y: 299, endPoint x: 736, endPoint y: 299, distance: 60.4
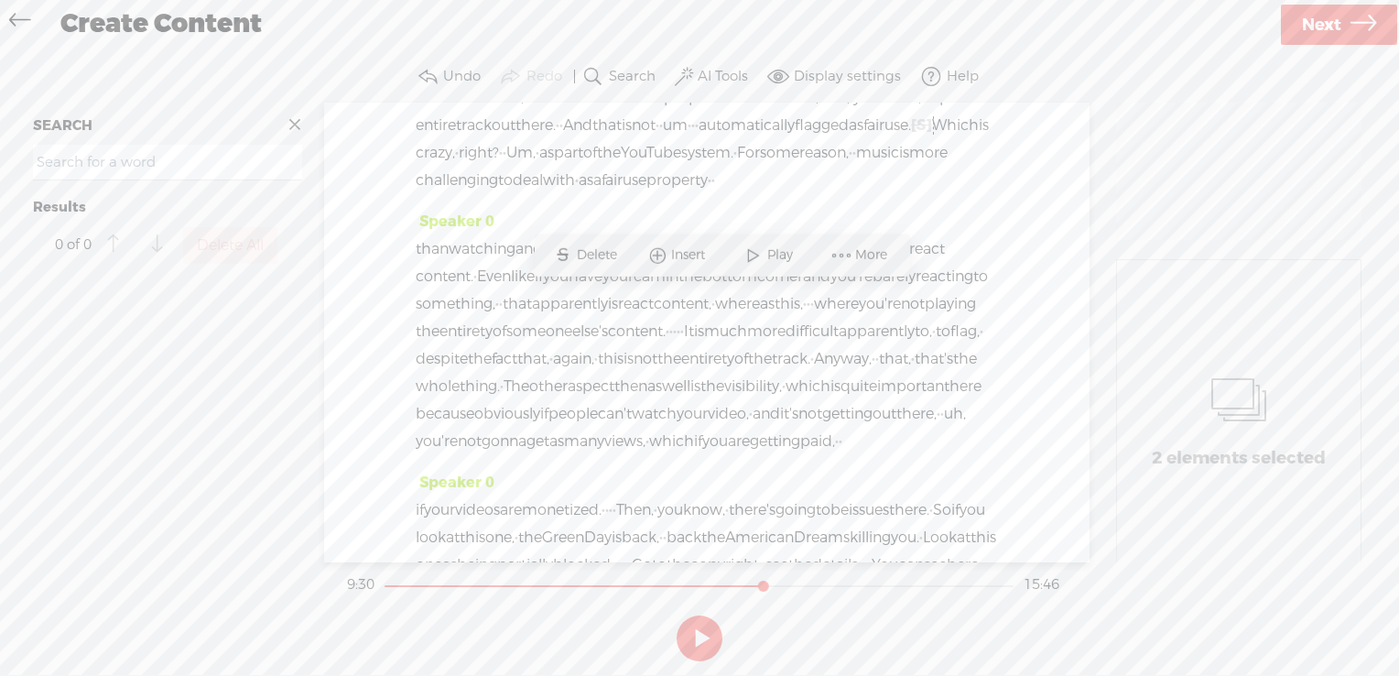
click at [700, 261] on span "Insert" at bounding box center [690, 255] width 38 height 18
click at [746, 303] on span "Insert Audio in Background" at bounding box center [662, 303] width 245 height 41
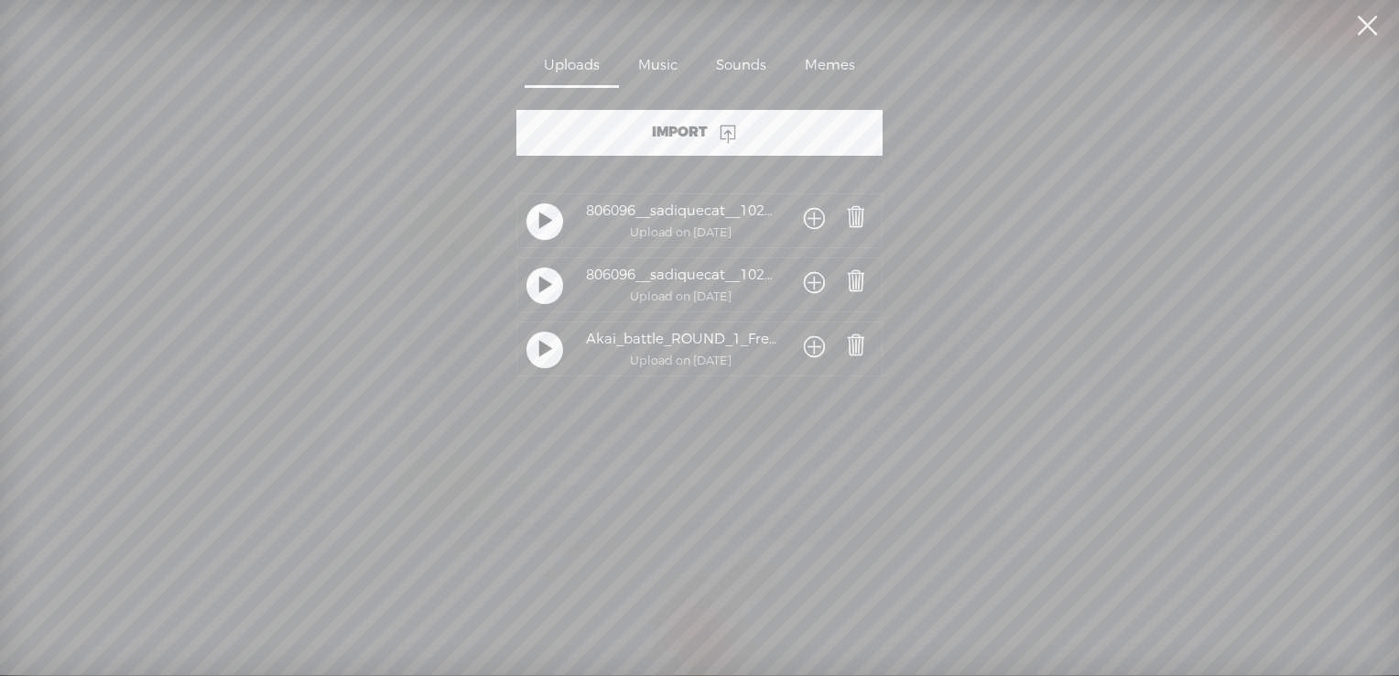
click at [810, 219] on span at bounding box center [814, 220] width 21 height 34
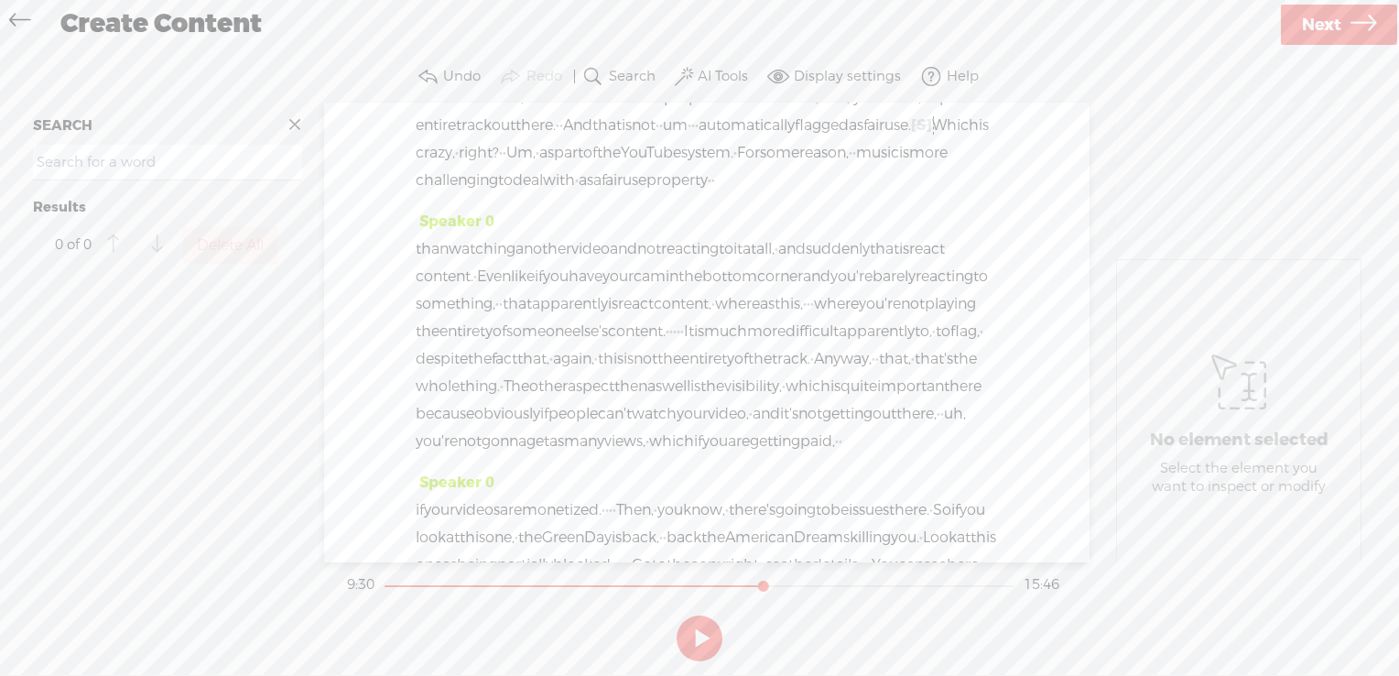
drag, startPoint x: 707, startPoint y: 298, endPoint x: 775, endPoint y: 296, distance: 67.8
click at [733, 258] on span "Insert" at bounding box center [729, 255] width 38 height 18
click at [726, 306] on span "Insert Audio in Background" at bounding box center [701, 303] width 245 height 41
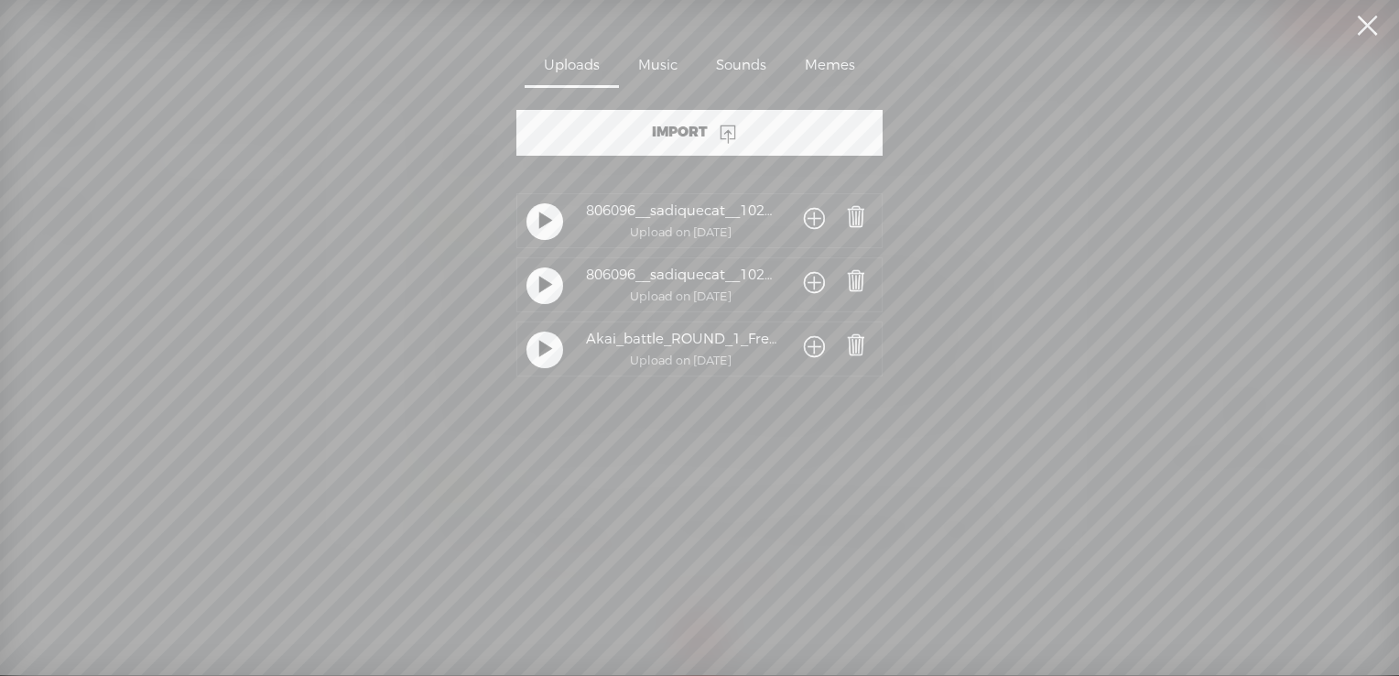
click at [808, 216] on span at bounding box center [814, 220] width 21 height 34
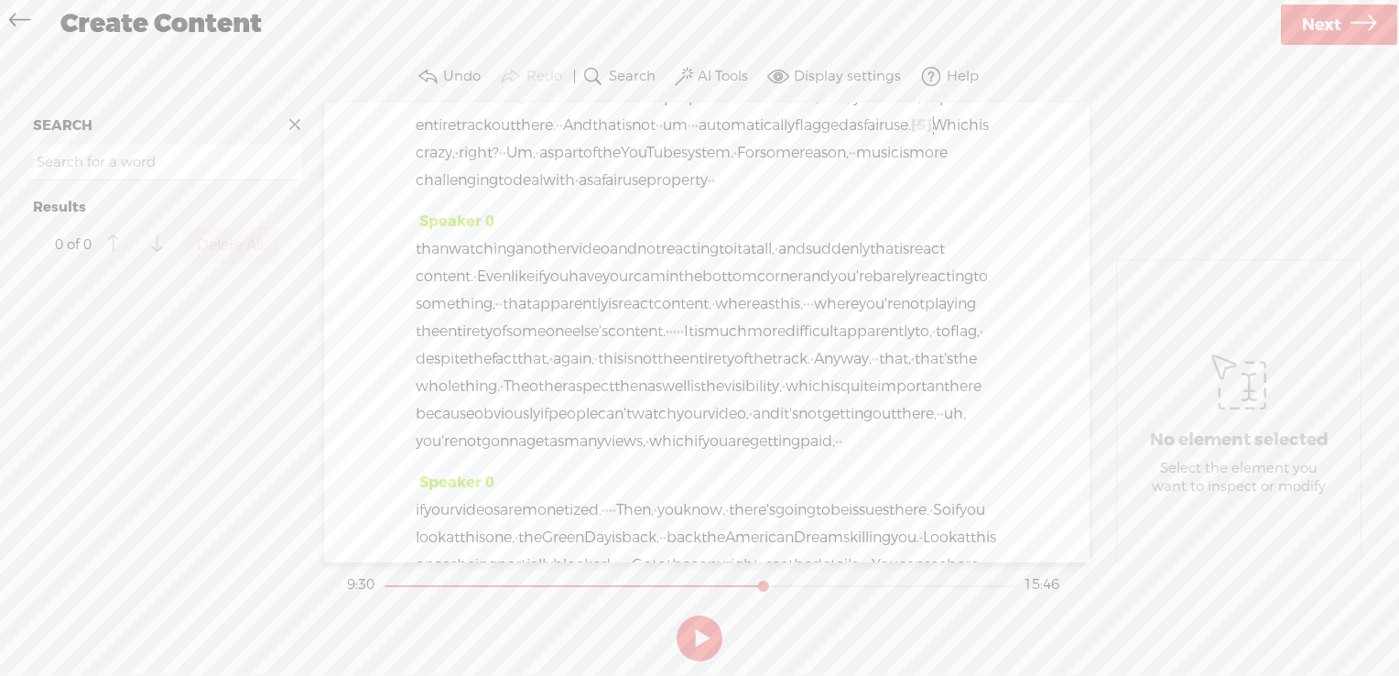
click at [703, 252] on span "Play" at bounding box center [712, 255] width 30 height 18
drag, startPoint x: 753, startPoint y: 301, endPoint x: 815, endPoint y: 299, distance: 62.3
click at [918, 248] on span at bounding box center [918, 254] width 27 height 33
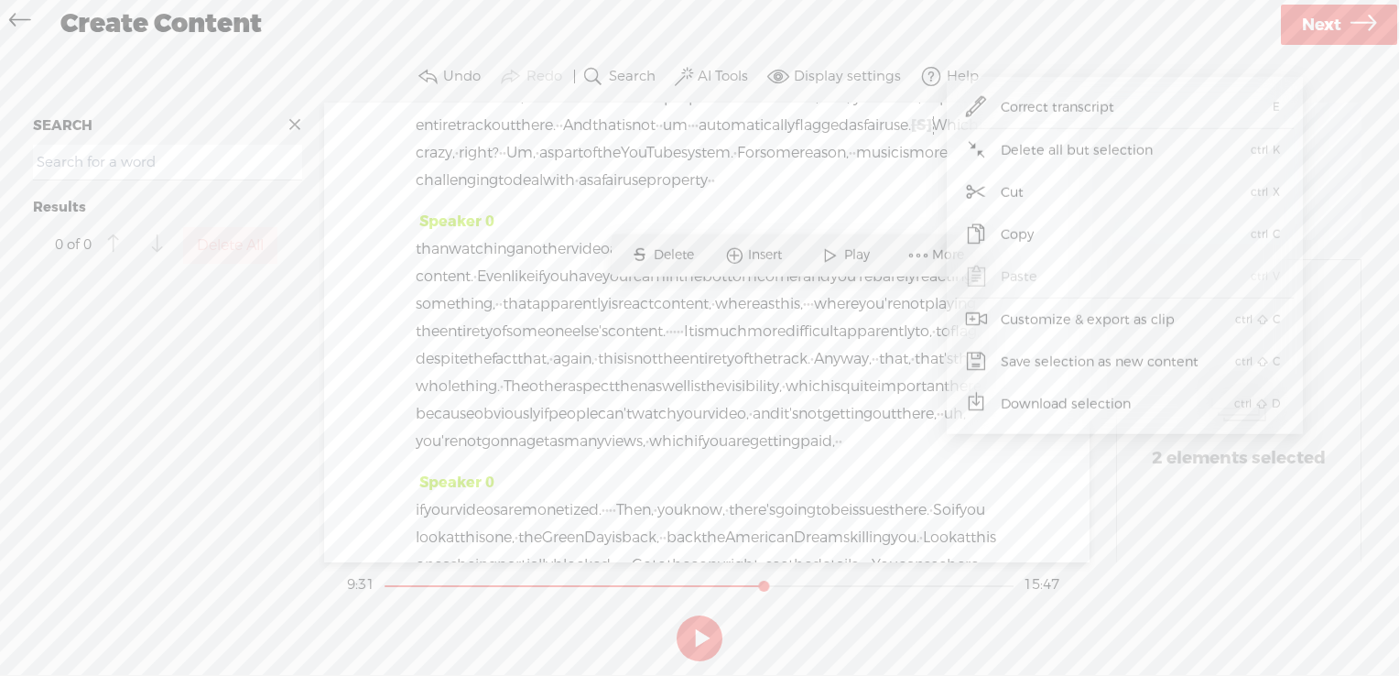
click at [1105, 106] on span "Correct transcript" at bounding box center [1058, 106] width 186 height 41
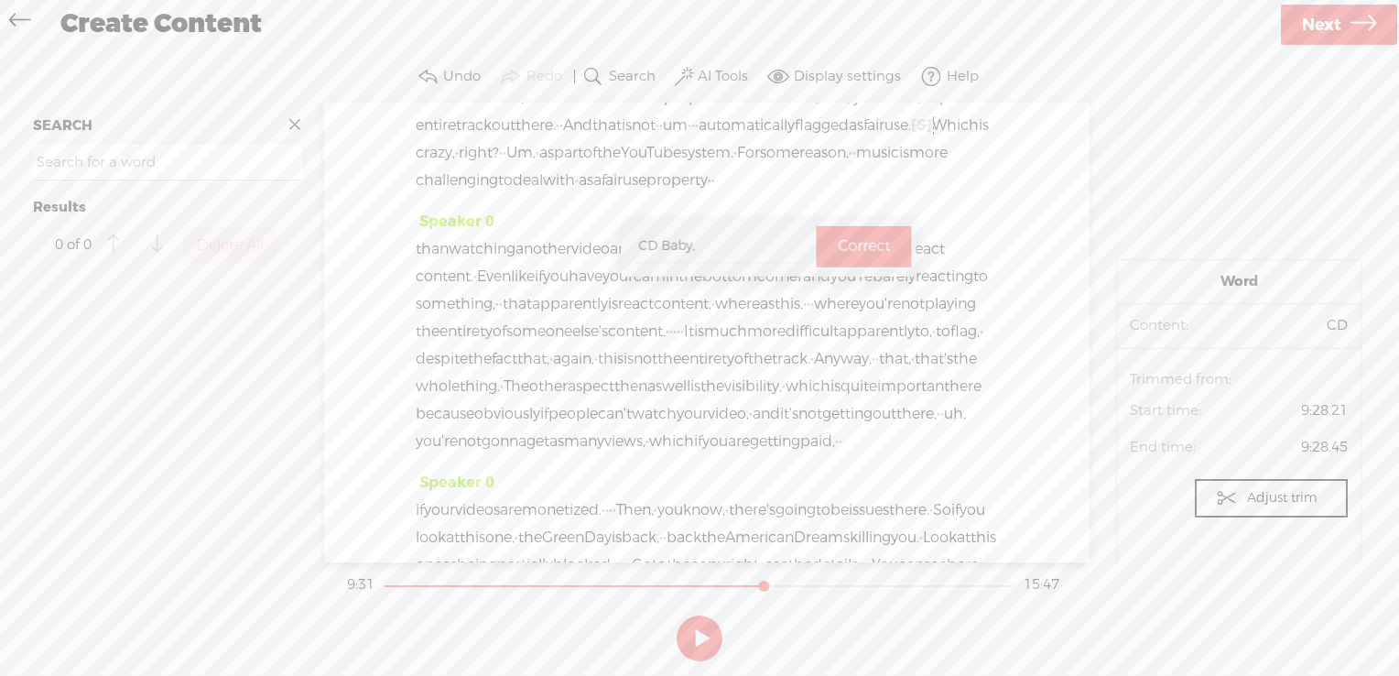
click at [838, 245] on label "Correct" at bounding box center [864, 247] width 52 height 38
drag, startPoint x: 838, startPoint y: 299, endPoint x: 1030, endPoint y: 236, distance: 202.1
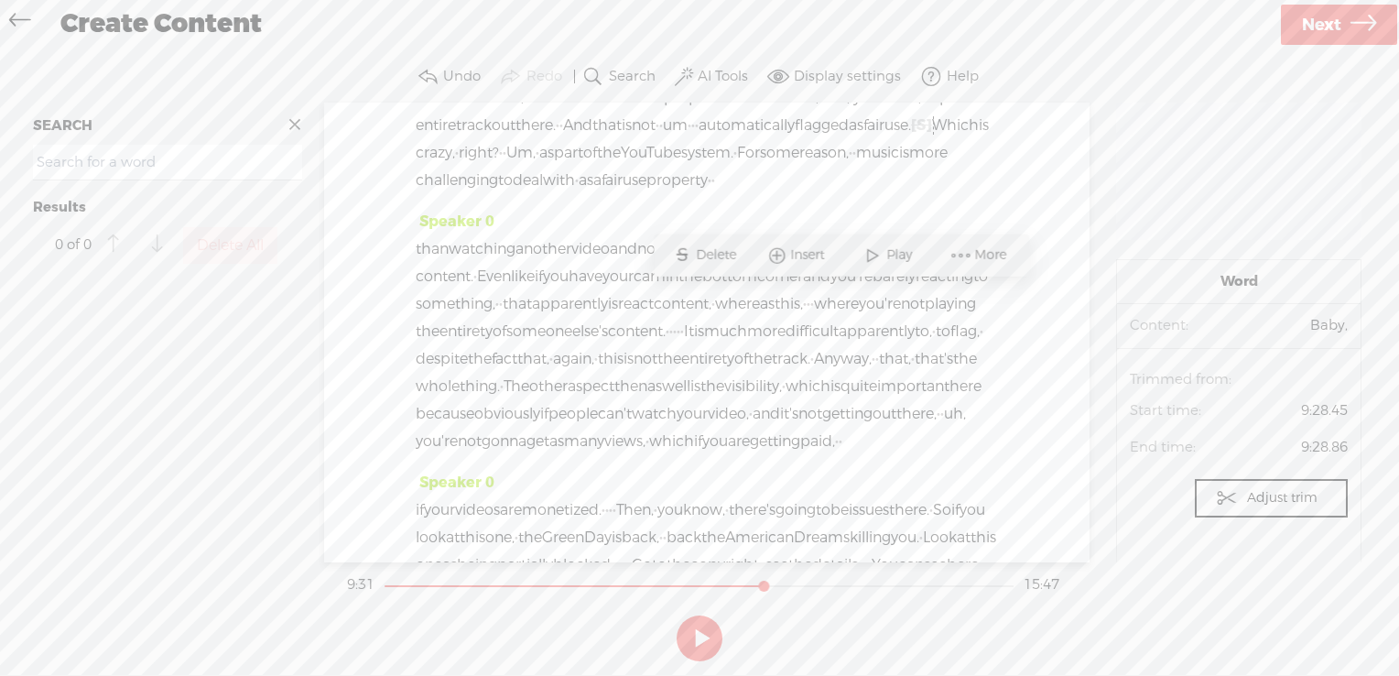
click at [1030, 236] on section "SEARCH Results 0 of 0 Delete All Speaker 0 · · Hey everybody, · · welcome back …" at bounding box center [699, 333] width 1363 height 460
